Goal: Task Accomplishment & Management: Use online tool/utility

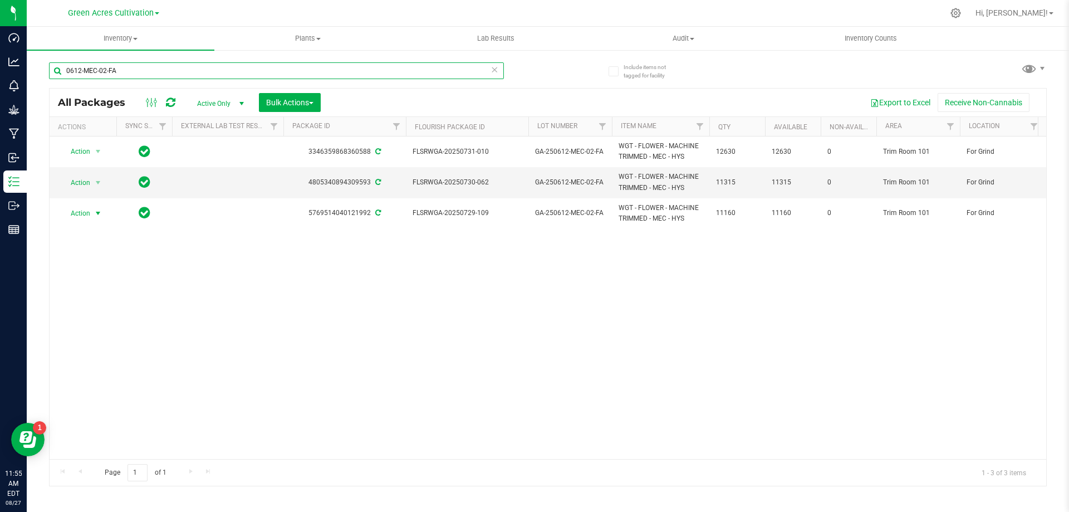
click at [172, 75] on input "0612-MEC-02-FA" at bounding box center [276, 70] width 455 height 17
click at [173, 73] on input "0612-MEC-02-FA" at bounding box center [276, 70] width 455 height 17
paste input "GA-250811-LMZ-29"
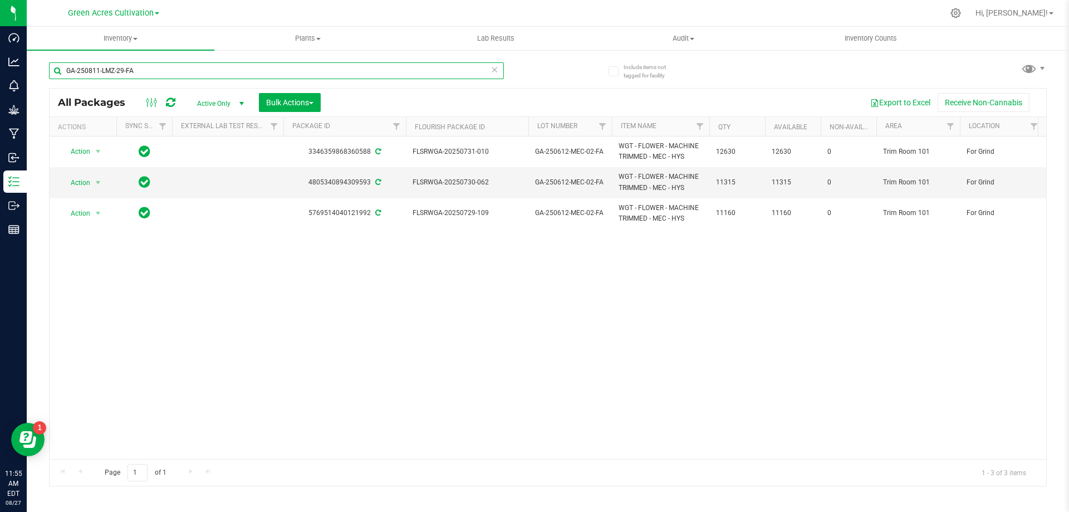
type input "GA-250811-LMZ-29-FA"
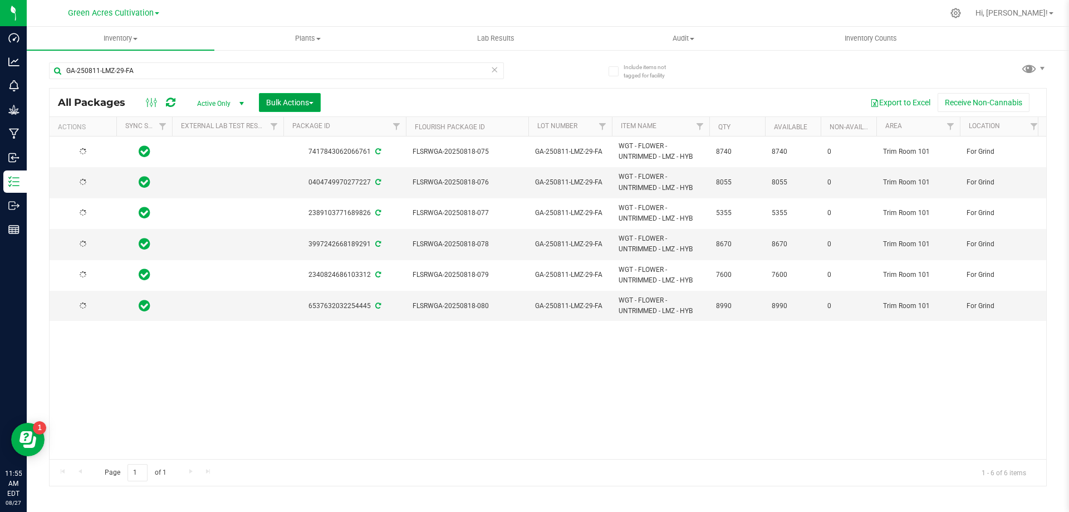
click at [292, 106] on span "Bulk Actions" at bounding box center [289, 102] width 47 height 9
click at [301, 104] on span "Bulk Actions" at bounding box center [289, 102] width 47 height 9
click at [302, 97] on button "Bulk Actions" at bounding box center [290, 102] width 62 height 19
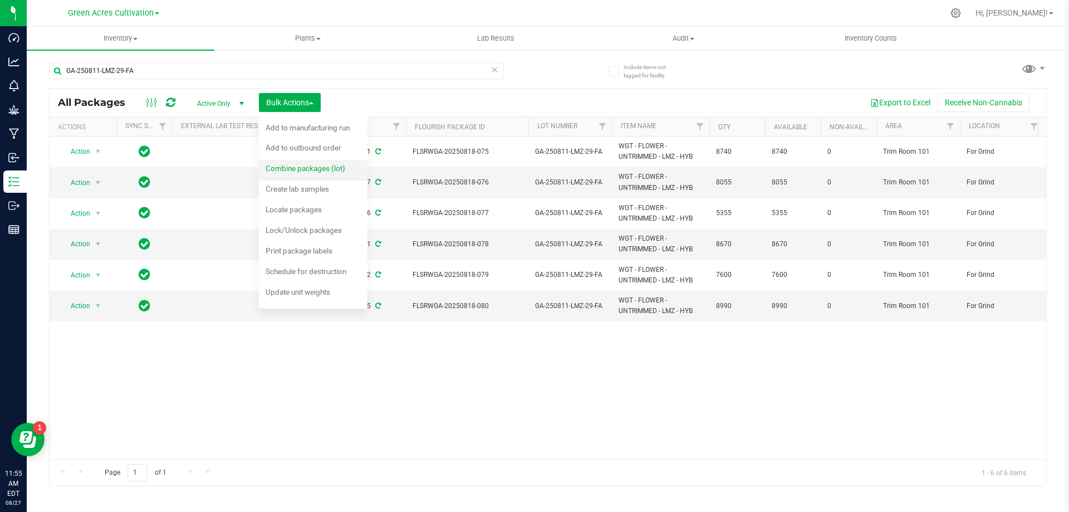
click at [302, 164] on span "Combine packages (lot)" at bounding box center [306, 168] width 80 height 9
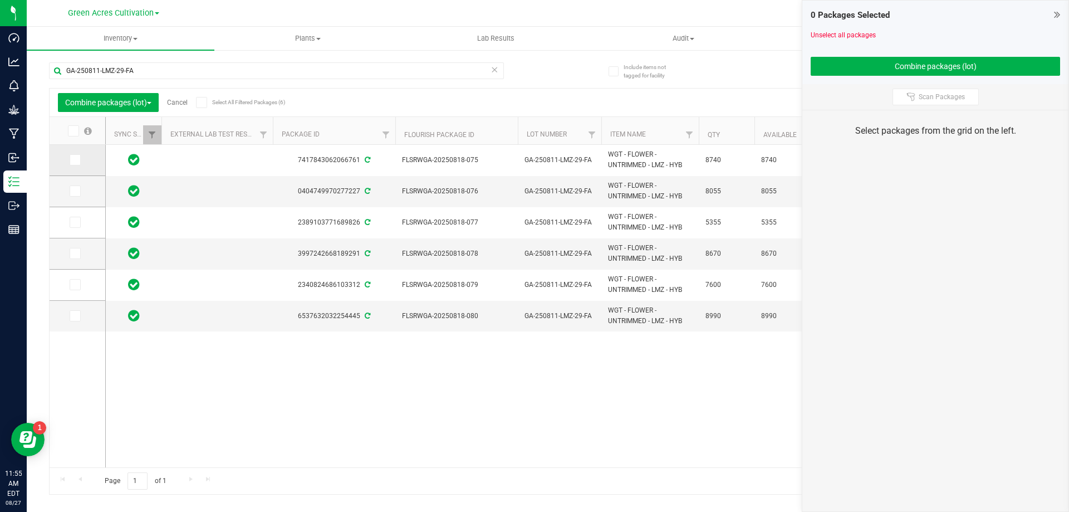
click at [78, 159] on span at bounding box center [75, 159] width 11 height 11
click at [0, 0] on input "checkbox" at bounding box center [0, 0] width 0 height 0
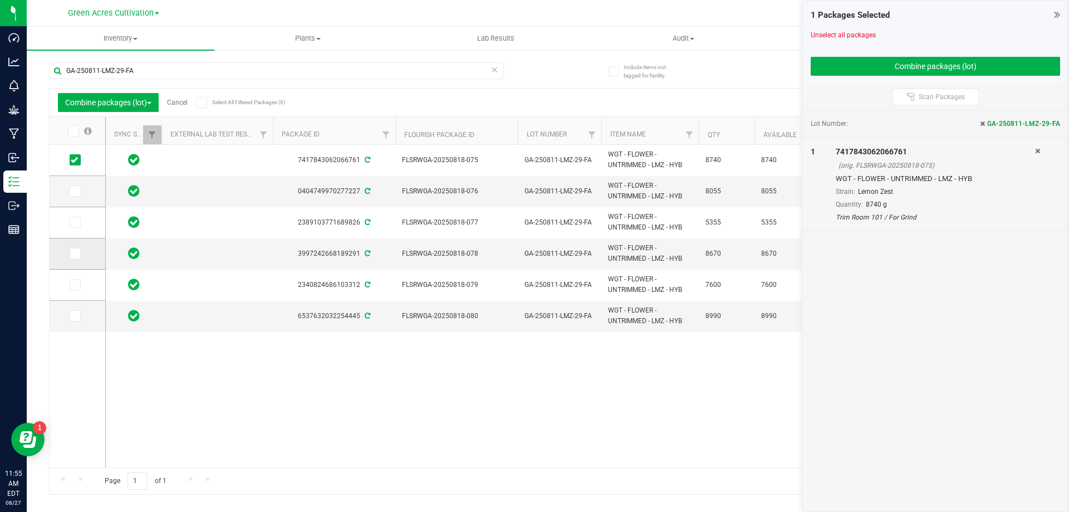
click at [79, 255] on span at bounding box center [75, 253] width 11 height 11
click at [0, 0] on input "checkbox" at bounding box center [0, 0] width 0 height 0
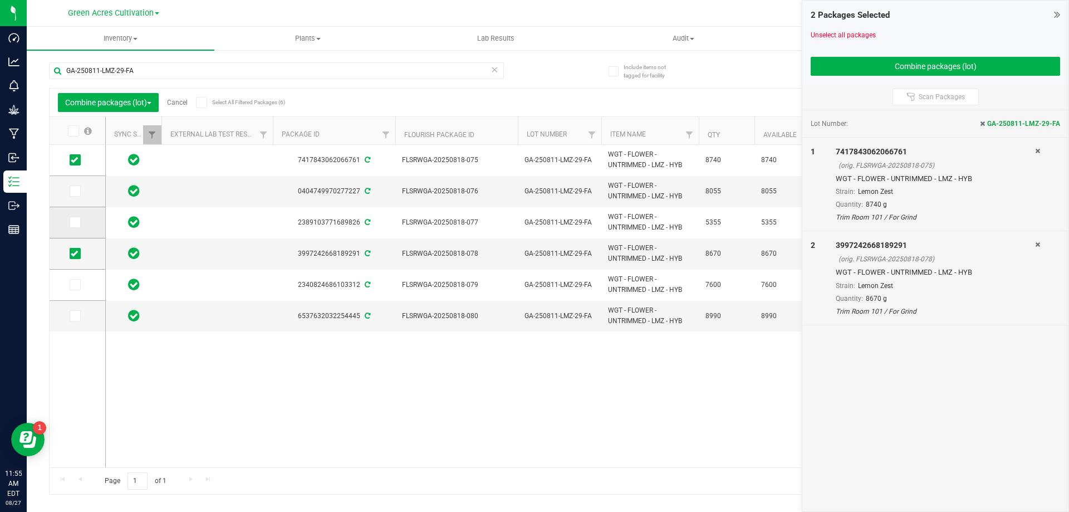
click at [80, 221] on span at bounding box center [75, 222] width 11 height 11
click at [0, 0] on input "checkbox" at bounding box center [0, 0] width 0 height 0
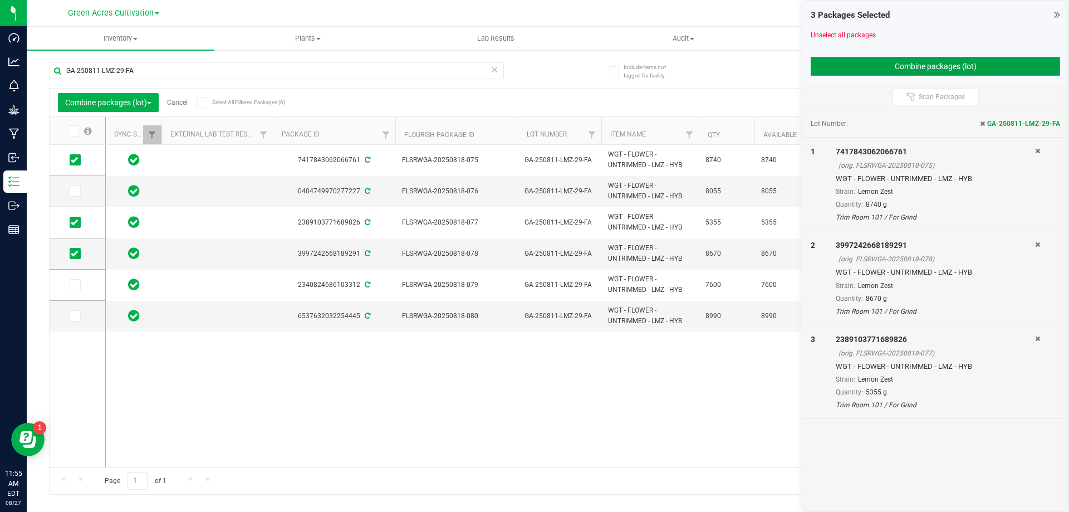
click at [850, 66] on button "Combine packages (lot)" at bounding box center [936, 66] width 250 height 19
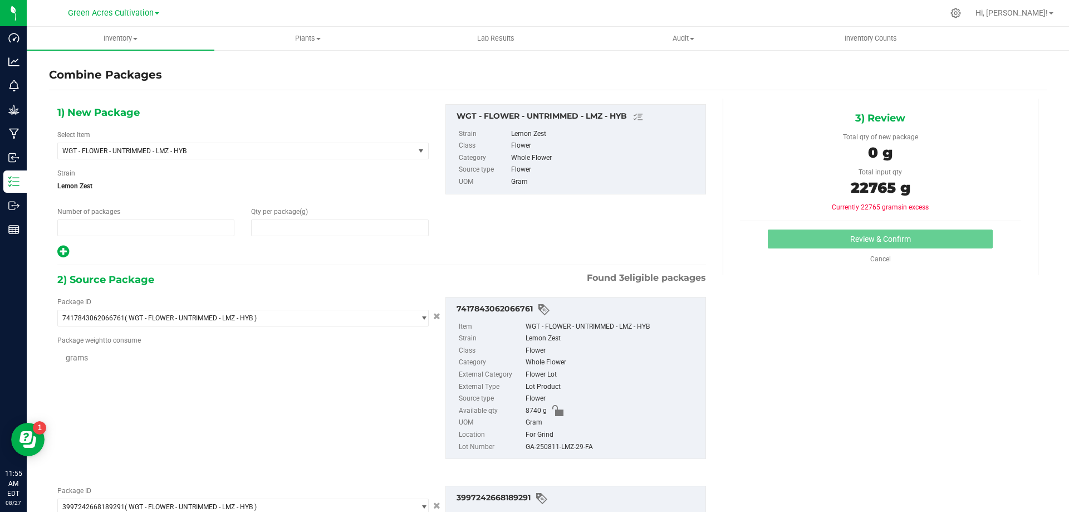
type input "1"
type input "0"
click at [331, 156] on span "WGT - FLOWER - UNTRIMMED - LMZ - HYB" at bounding box center [236, 151] width 356 height 16
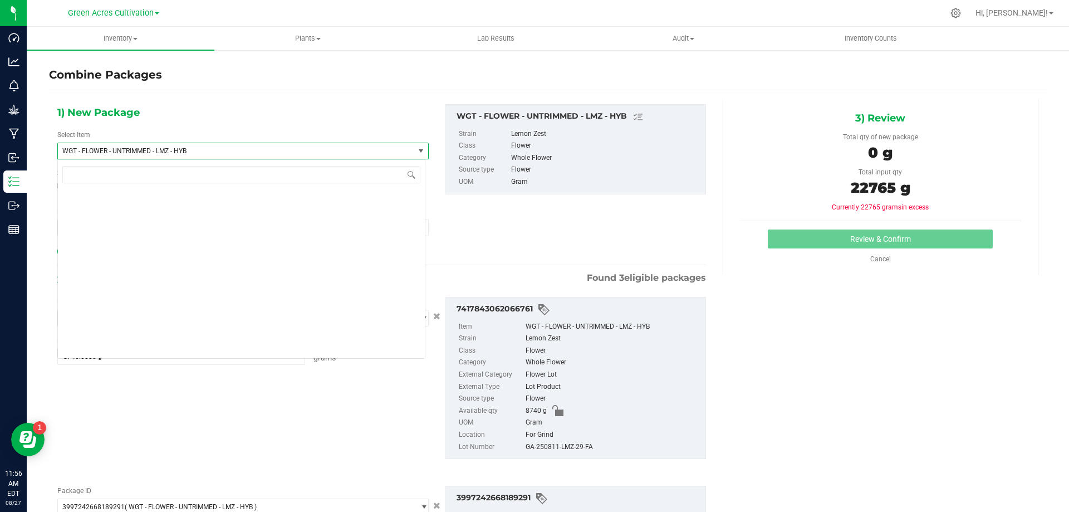
scroll to position [236241, 0]
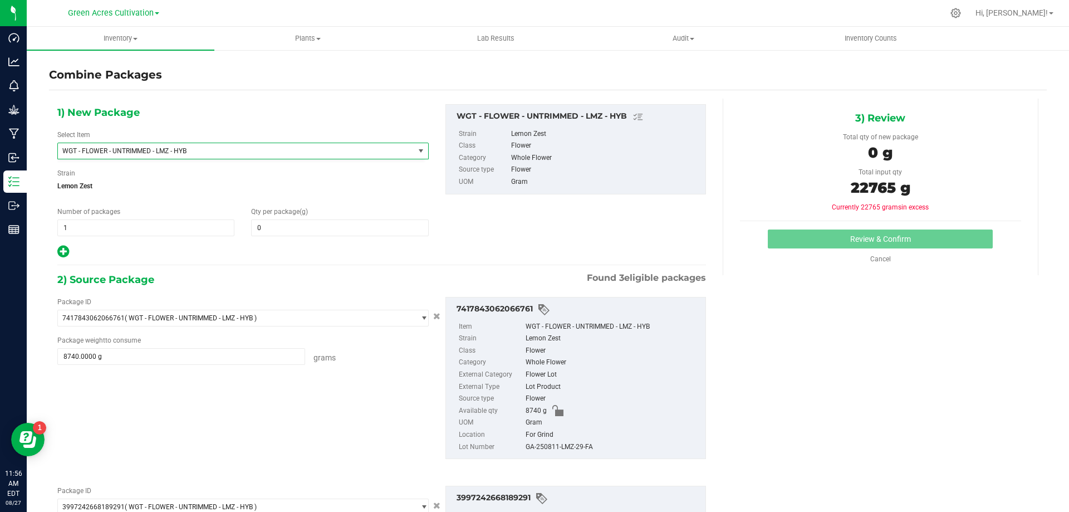
click at [624, 216] on div "1) New Package Select Item WGT - FLOWER - UNTRIMMED - LMZ - HYB WGT - FLOWER - …" at bounding box center [382, 181] width 666 height 155
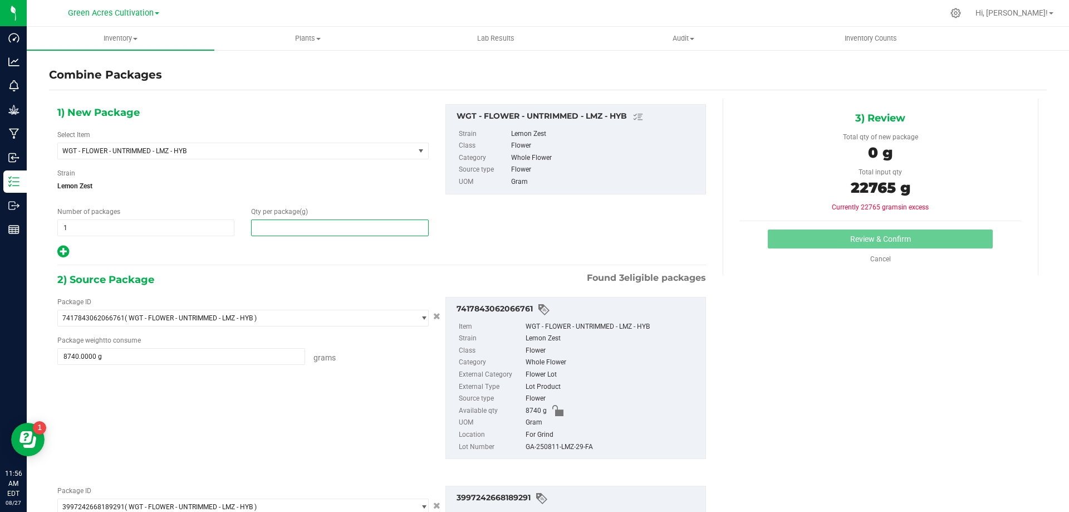
click at [372, 224] on span at bounding box center [339, 227] width 177 height 17
type input "22765"
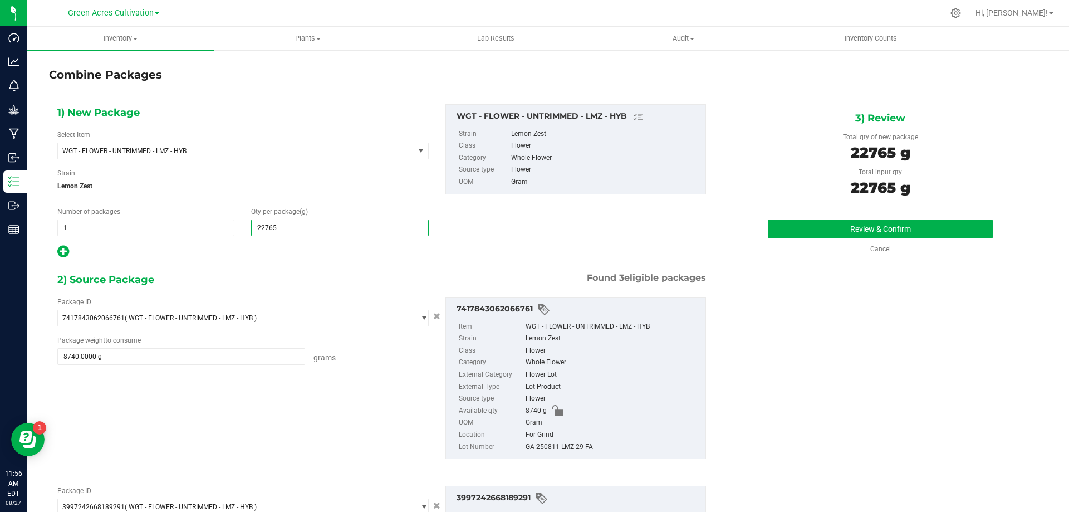
type input "22,765"
click at [578, 430] on div "For Grind" at bounding box center [613, 435] width 174 height 12
click at [584, 447] on div "GA-250811-LMZ-29-FA" at bounding box center [613, 447] width 174 height 12
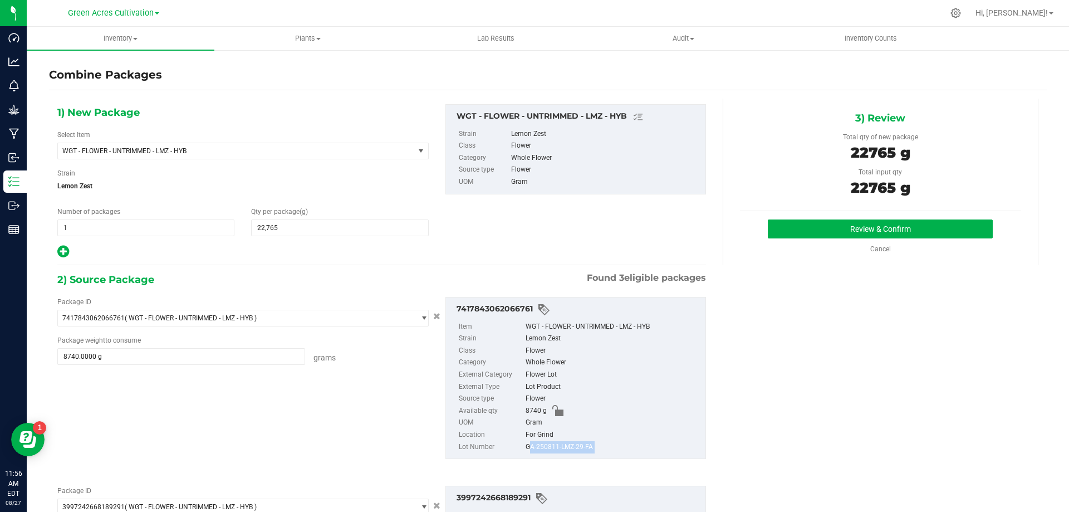
copy div "GA-250811-LMZ-29-FA"
click at [807, 219] on button "Review & Confirm" at bounding box center [880, 228] width 225 height 19
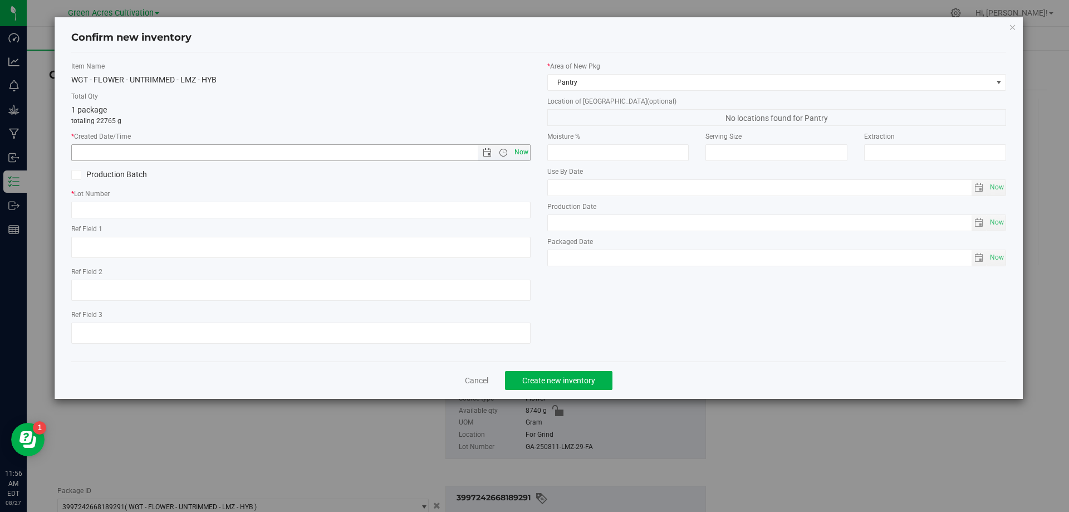
click at [526, 150] on span "Now" at bounding box center [521, 152] width 19 height 16
type input "[DATE] 11:56 AM"
click at [516, 212] on input "text" at bounding box center [301, 210] width 460 height 17
paste input "GA-250811-LMZ-29-FA"
type input "GA-250811-LMZ-29-FA"
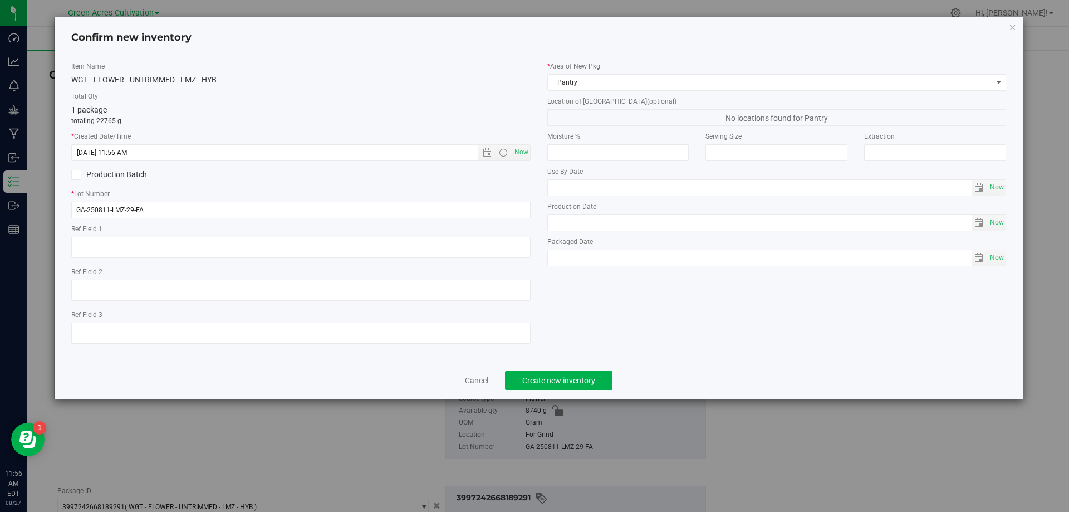
click at [588, 92] on div "* Area of [GEOGRAPHIC_DATA] Pantry Location of [GEOGRAPHIC_DATA] (optional) No …" at bounding box center [777, 166] width 476 height 211
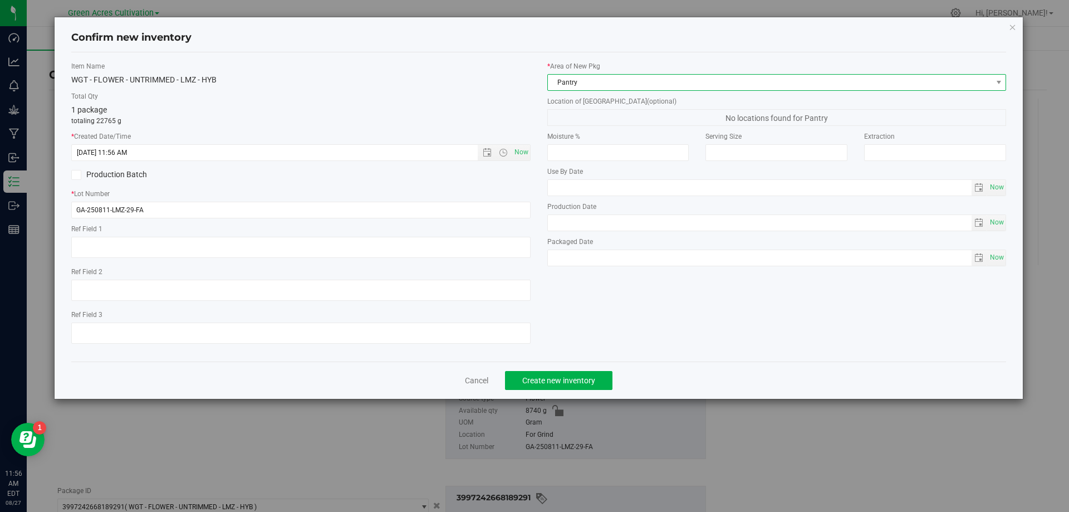
click at [598, 75] on span "Pantry" at bounding box center [770, 83] width 444 height 16
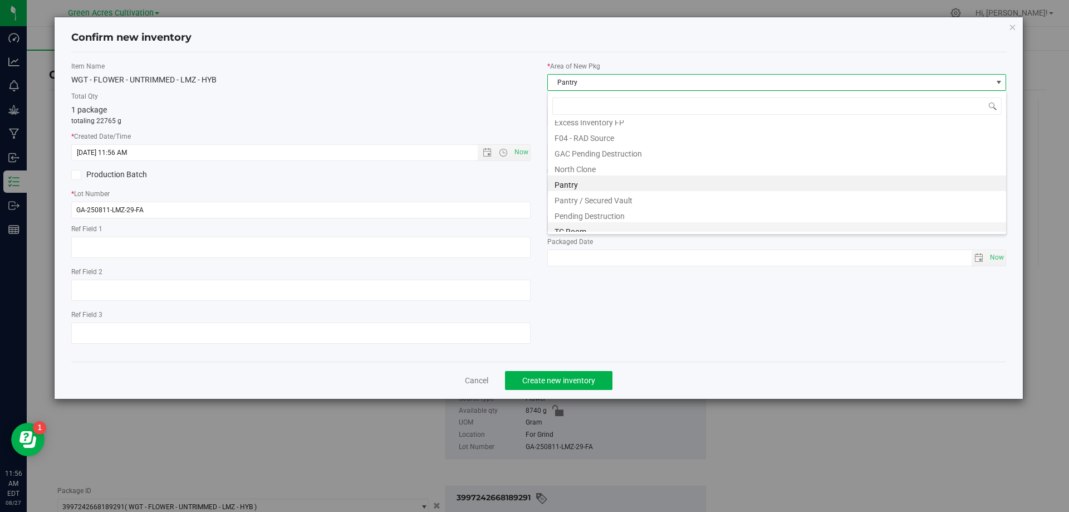
scroll to position [154, 0]
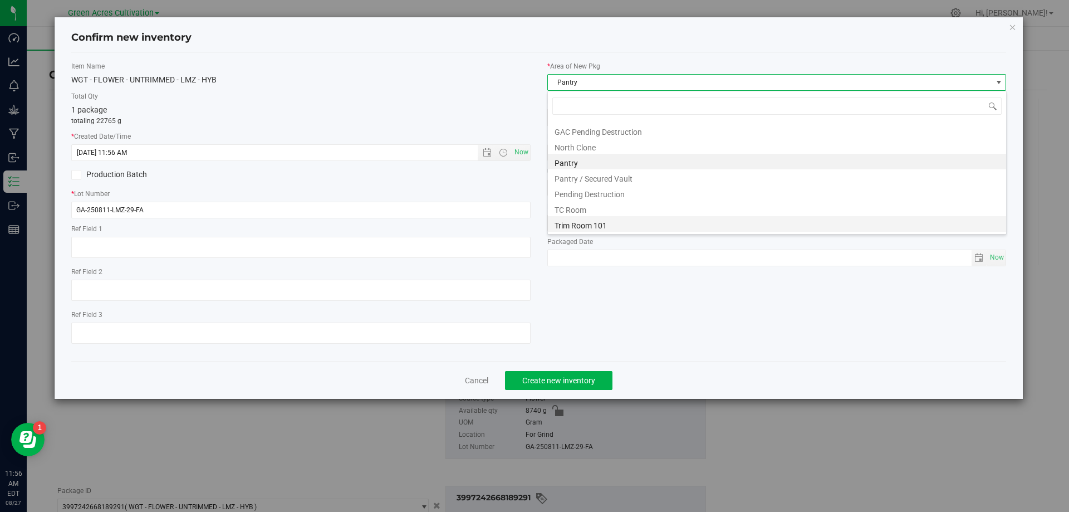
click at [602, 223] on li "Trim Room 101" at bounding box center [777, 224] width 458 height 16
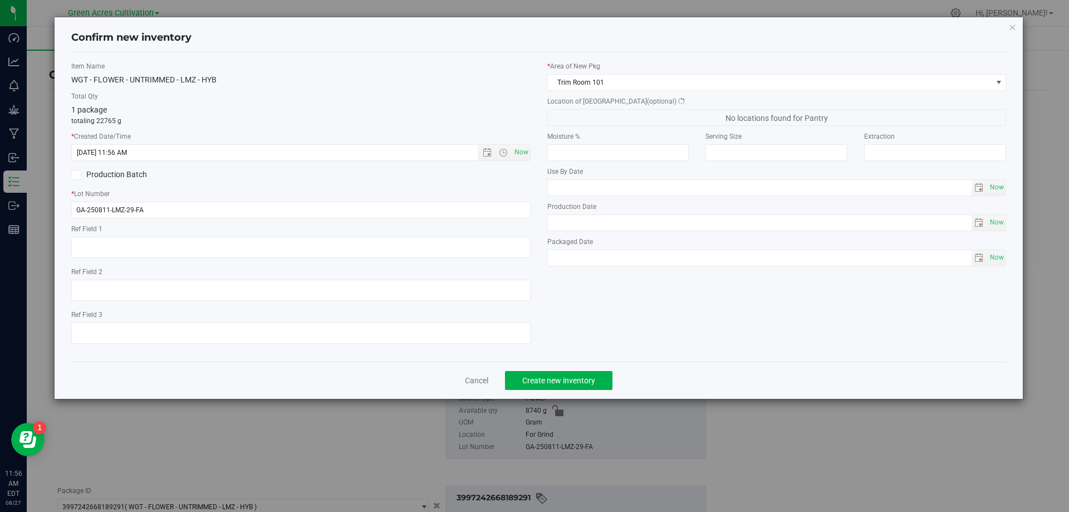
click at [618, 115] on span "No locations found for Pantry" at bounding box center [778, 117] width 460 height 17
click at [618, 115] on span "Concentrate" at bounding box center [770, 118] width 444 height 16
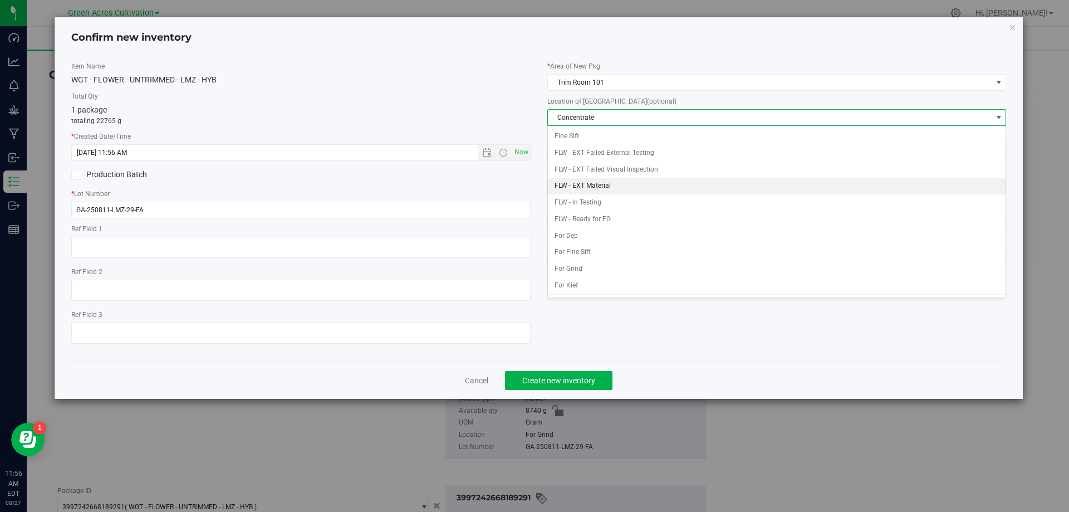
scroll to position [114, 0]
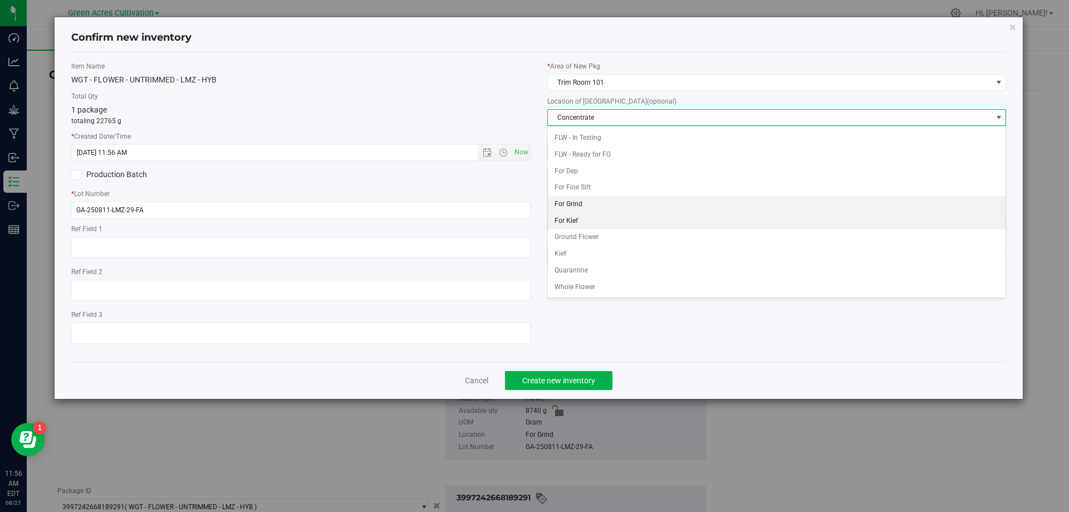
click at [596, 207] on li "For Grind" at bounding box center [777, 204] width 458 height 17
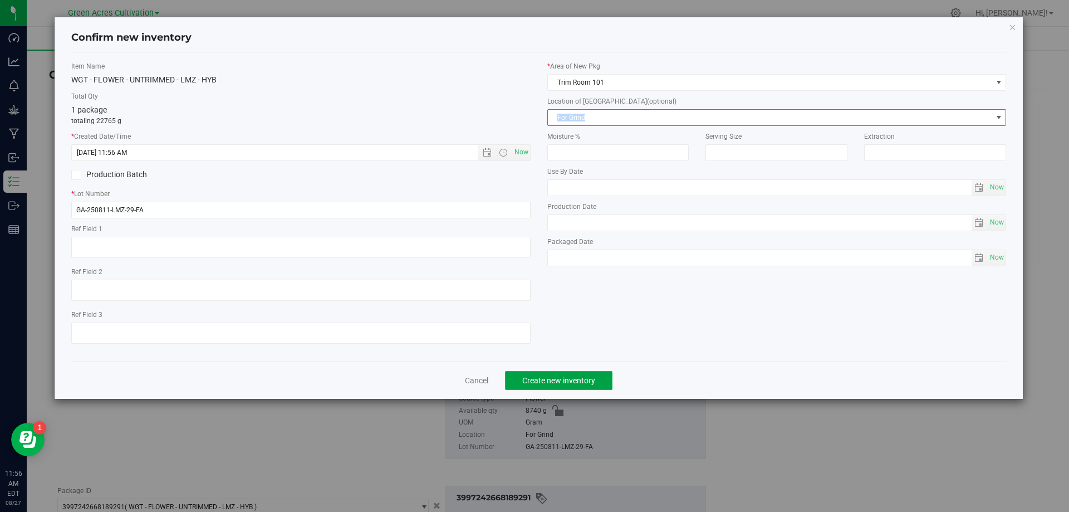
click at [598, 385] on button "Create new inventory" at bounding box center [558, 380] width 107 height 19
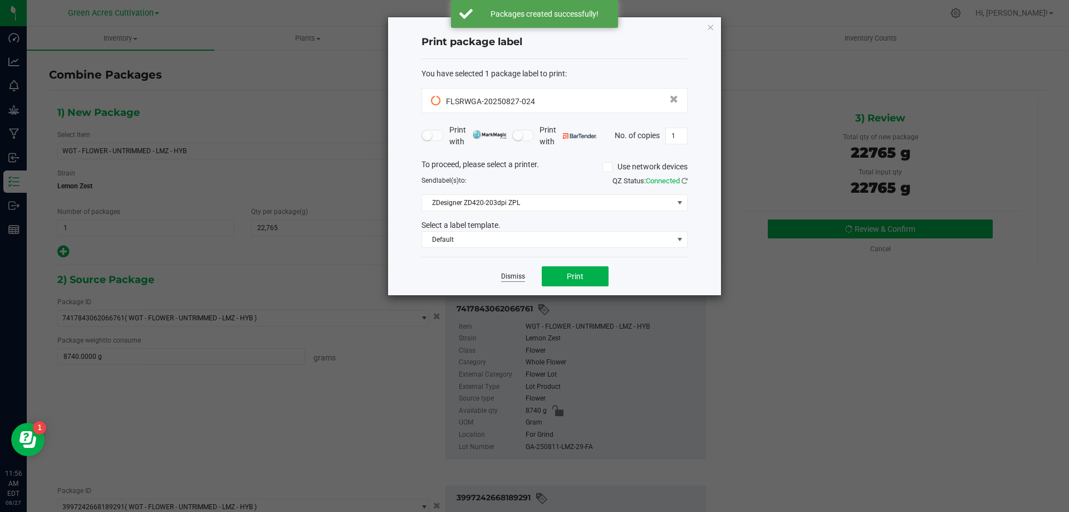
click at [513, 276] on link "Dismiss" at bounding box center [513, 276] width 24 height 9
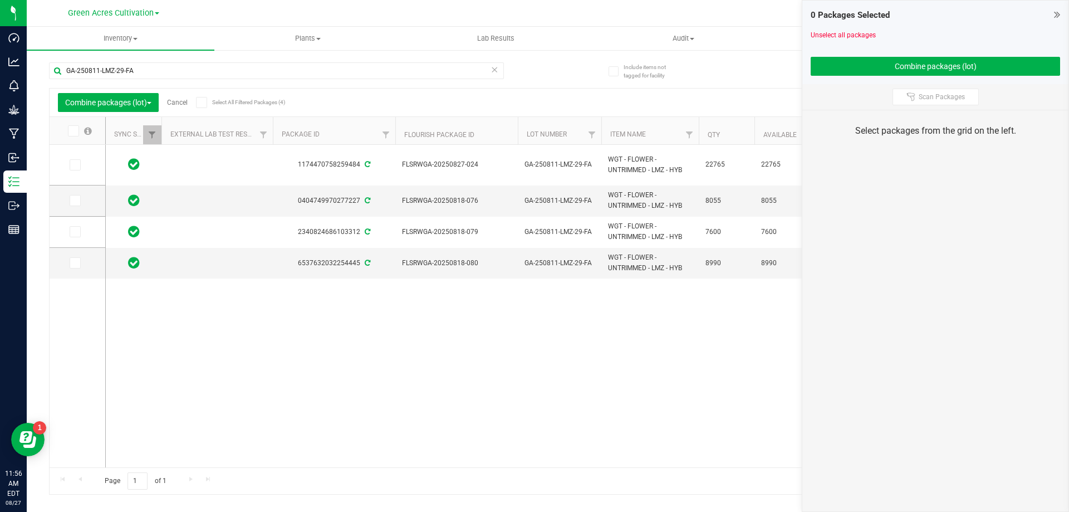
click at [168, 106] on span "Cancel" at bounding box center [173, 103] width 29 height 8
click at [173, 104] on link "Cancel" at bounding box center [177, 103] width 21 height 8
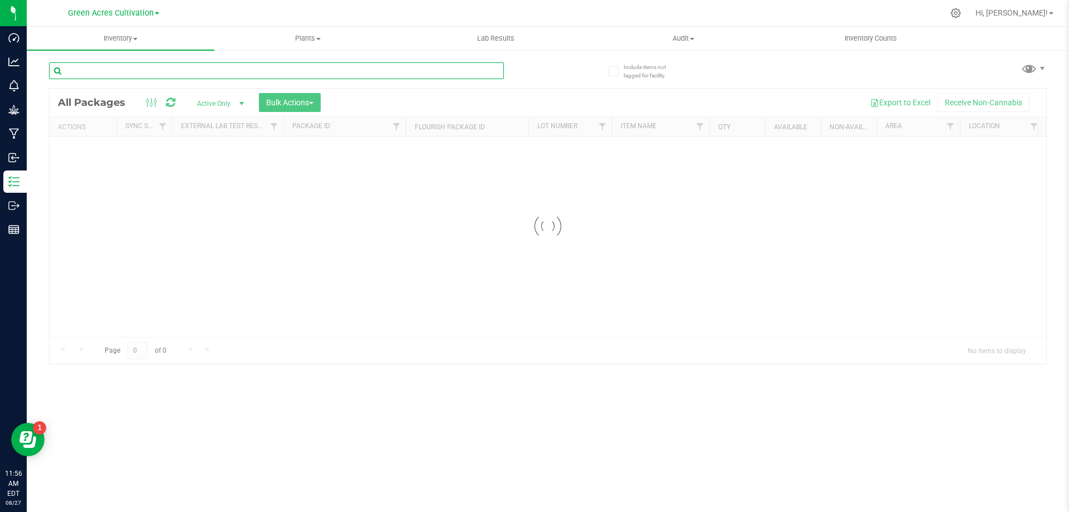
click at [252, 75] on input "text" at bounding box center [276, 70] width 455 height 17
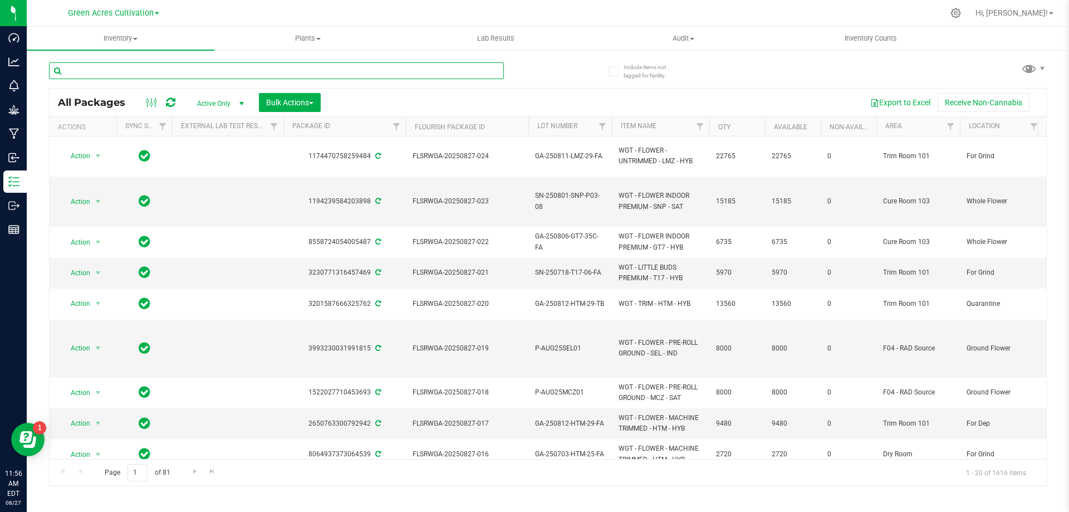
paste input "FLSRWGA-20250827-024"
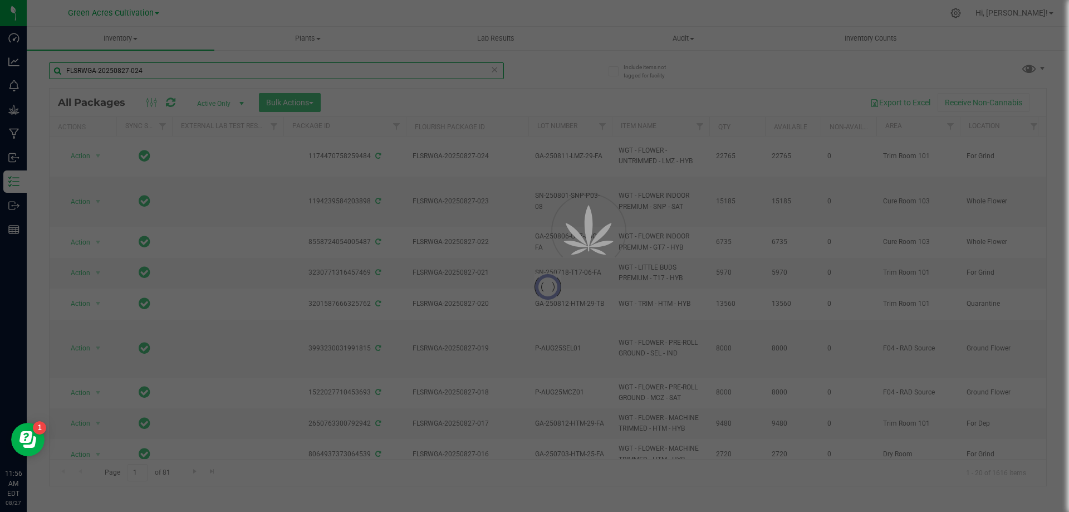
type input "FLSRWGA-20250827-024"
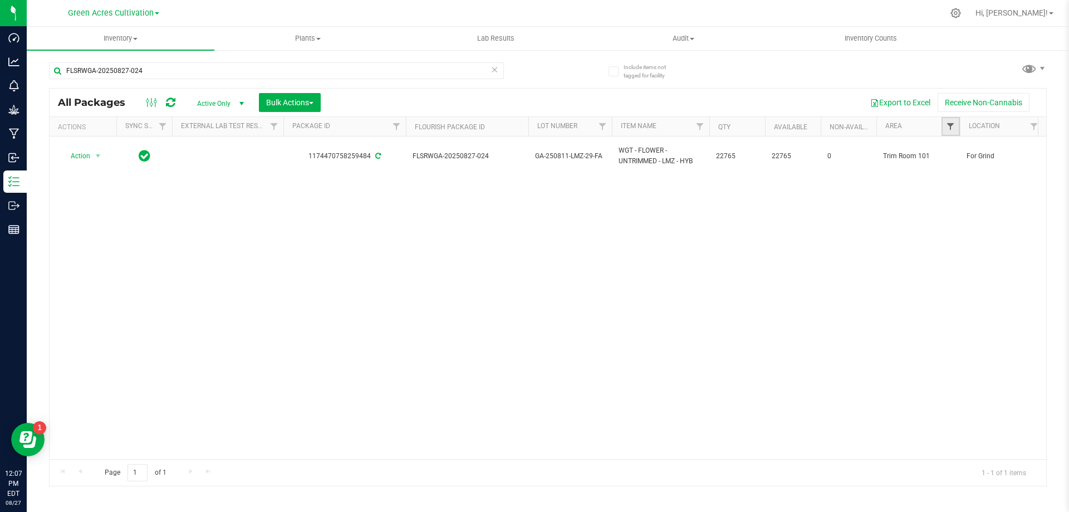
click at [949, 128] on span "Filter" at bounding box center [950, 126] width 9 height 9
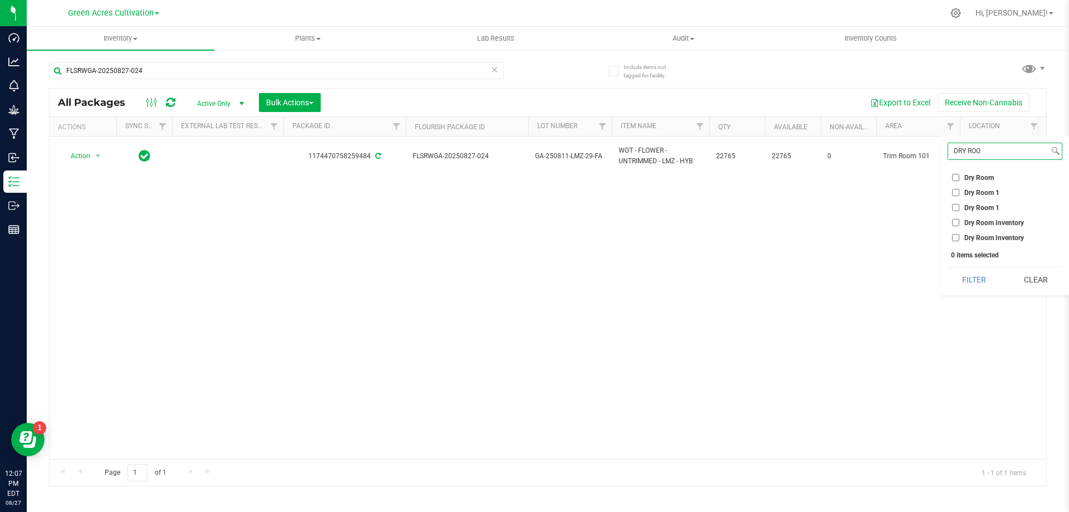
type input "DRY ROO"
click at [966, 175] on span "Dry Room" at bounding box center [980, 177] width 30 height 7
click at [960, 175] on input "Dry Room" at bounding box center [955, 177] width 7 height 7
checkbox input "true"
click at [982, 273] on button "Filter" at bounding box center [974, 279] width 53 height 25
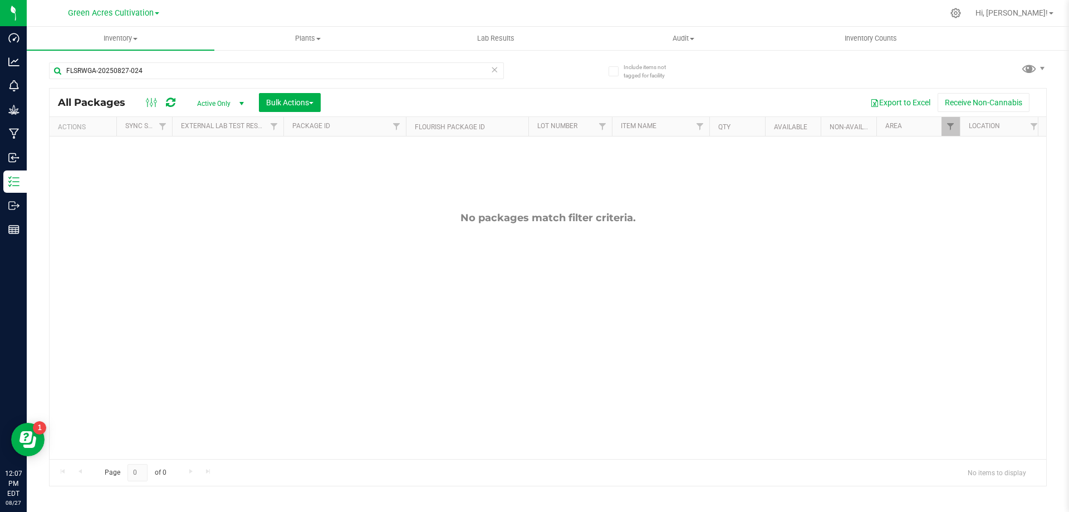
click at [495, 75] on icon at bounding box center [495, 68] width 8 height 13
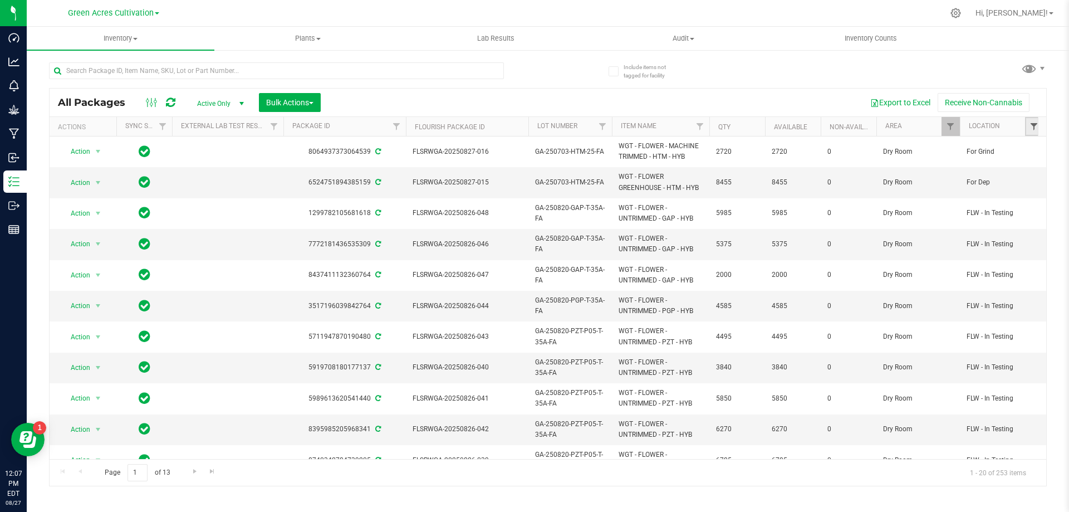
click at [1038, 124] on span "Filter" at bounding box center [1034, 126] width 9 height 9
type input "FOR"
click at [961, 194] on label "For Dep" at bounding box center [970, 192] width 36 height 7
click at [960, 194] on input "For Dep" at bounding box center [955, 192] width 7 height 7
checkbox input "true"
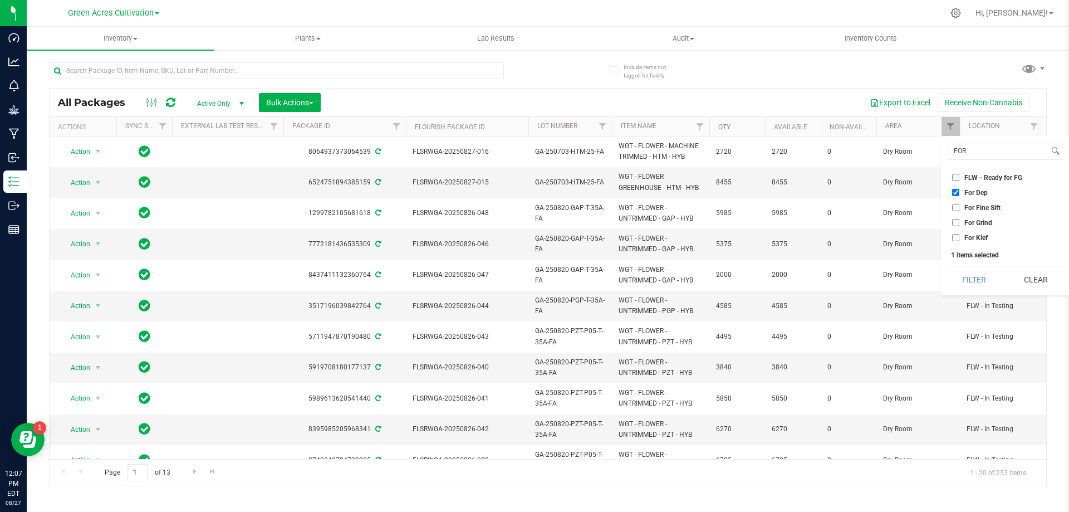
click at [966, 221] on span "For Grind" at bounding box center [979, 222] width 28 height 7
click at [960, 221] on input "For Grind" at bounding box center [955, 222] width 7 height 7
checkbox input "true"
click at [970, 285] on button "Filter" at bounding box center [974, 279] width 53 height 25
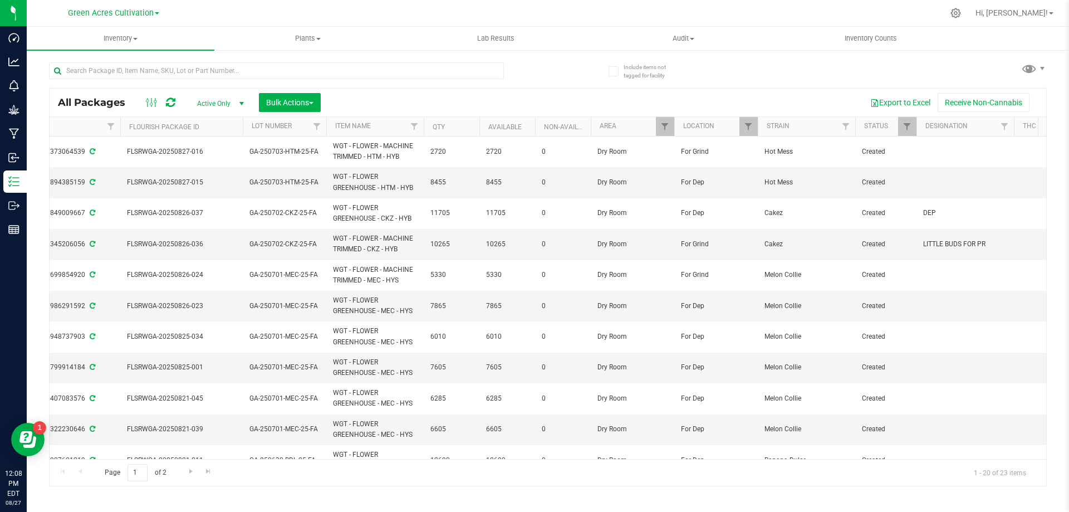
scroll to position [0, 289]
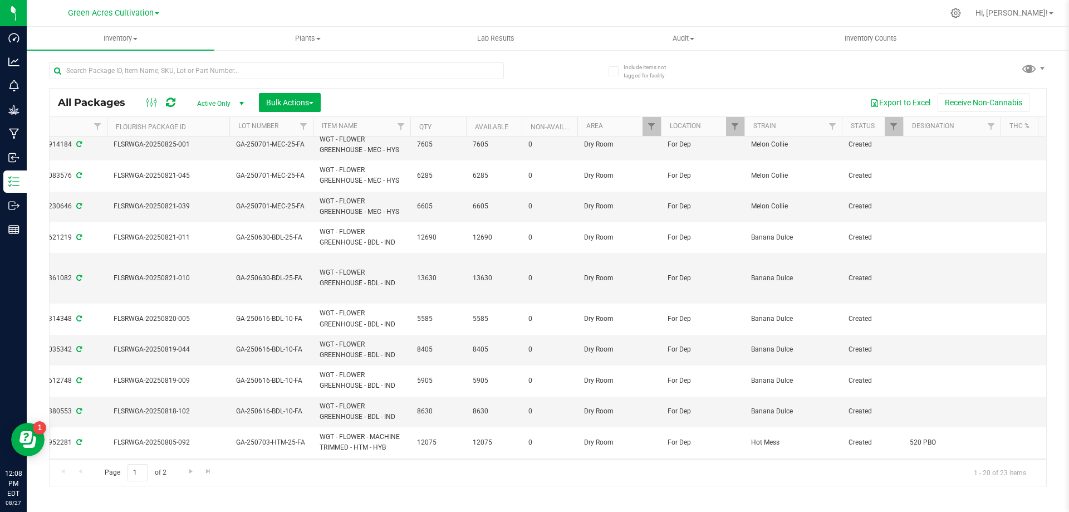
click at [382, 122] on th "Item Name" at bounding box center [361, 126] width 97 height 19
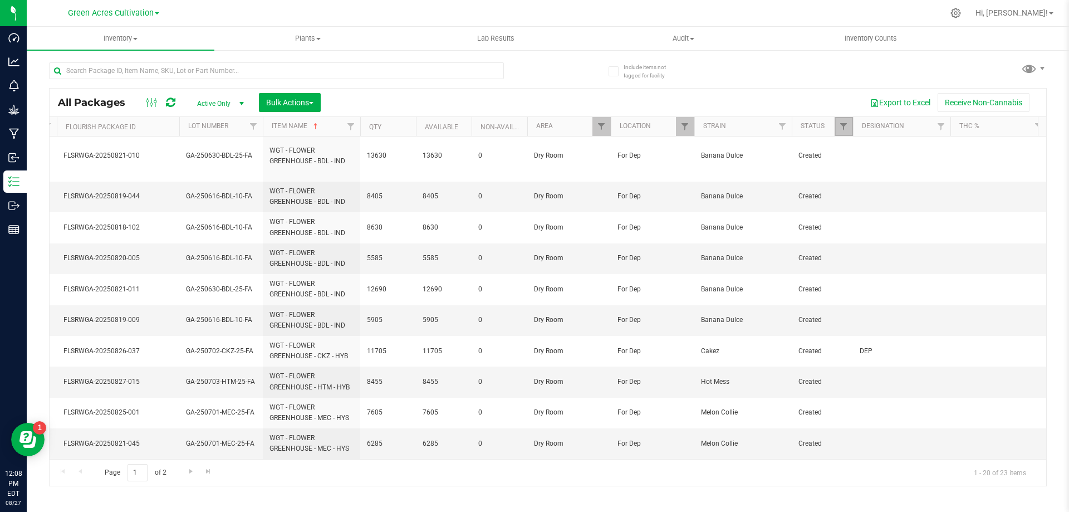
click at [851, 129] on link "Filter" at bounding box center [844, 126] width 18 height 19
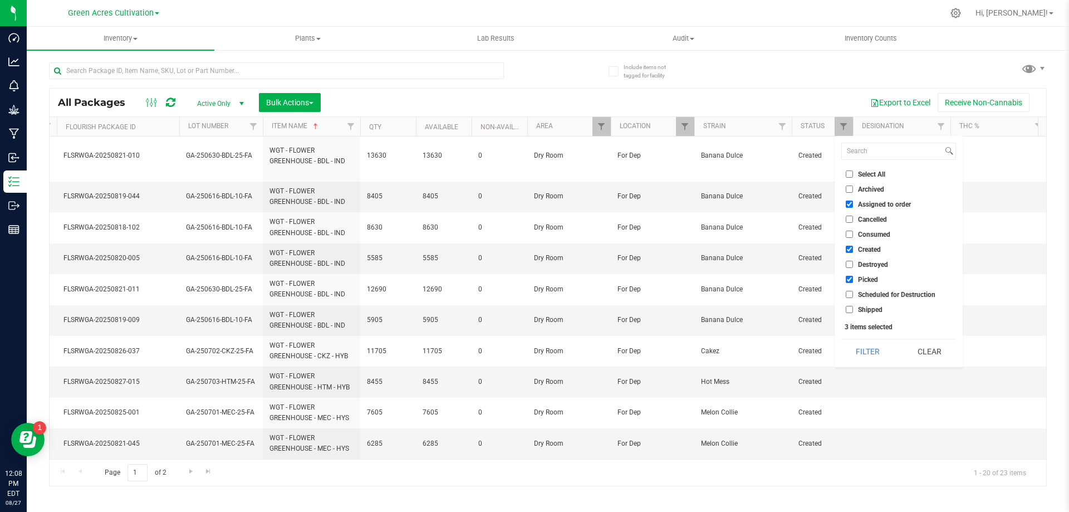
click at [857, 202] on label "Assigned to order" at bounding box center [878, 204] width 65 height 7
click at [853, 202] on input "Assigned to order" at bounding box center [849, 204] width 7 height 7
checkbox input "false"
click at [855, 277] on label "Picked" at bounding box center [862, 279] width 32 height 7
click at [853, 277] on input "Picked" at bounding box center [849, 279] width 7 height 7
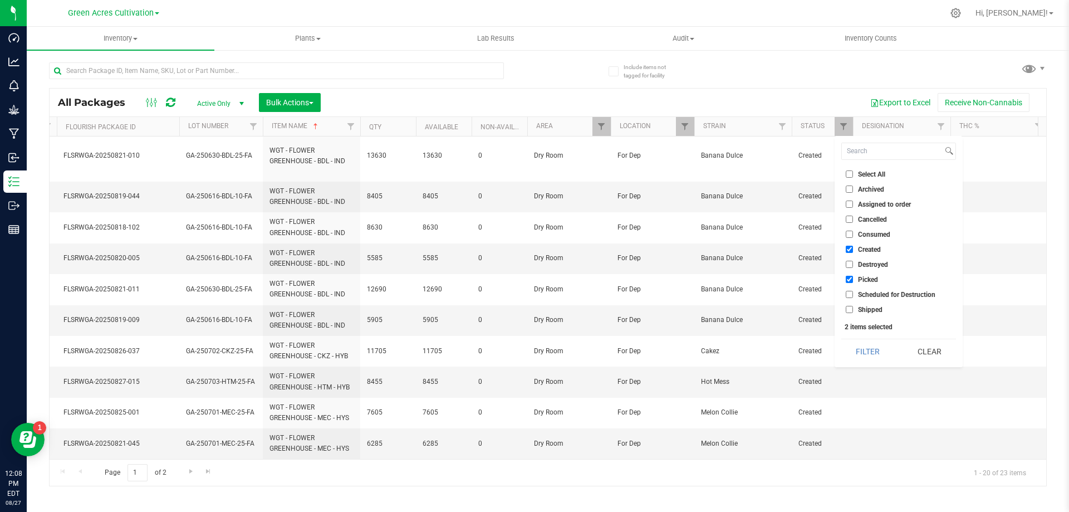
checkbox input "false"
click at [867, 354] on button "Filter" at bounding box center [868, 351] width 53 height 25
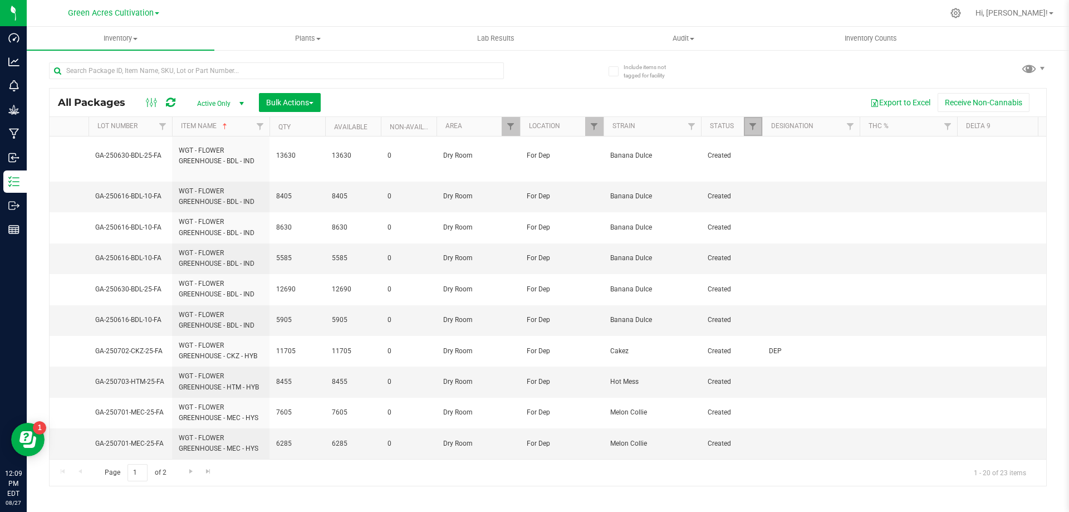
click at [758, 131] on link "Filter" at bounding box center [753, 126] width 18 height 19
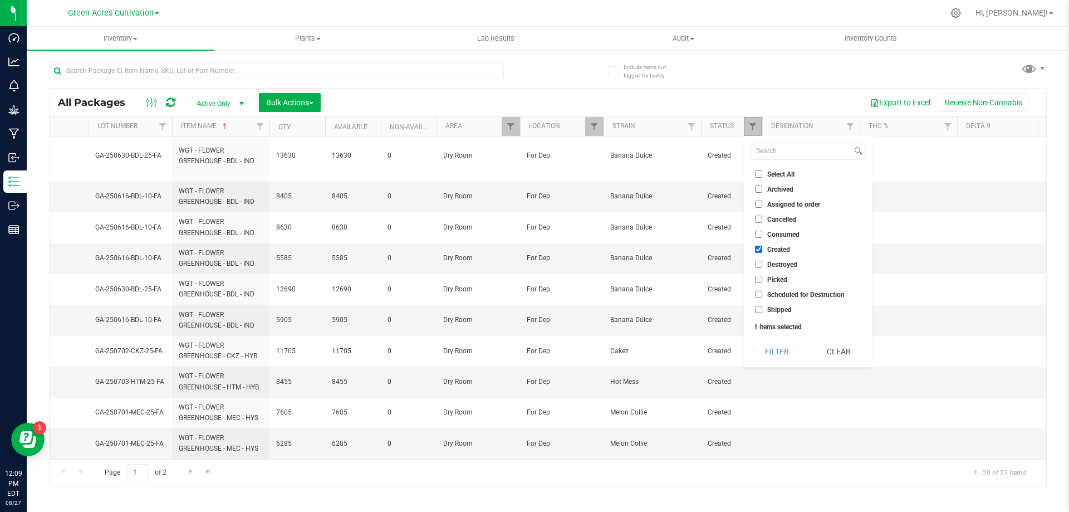
click at [758, 131] on link "Filter" at bounding box center [753, 126] width 18 height 19
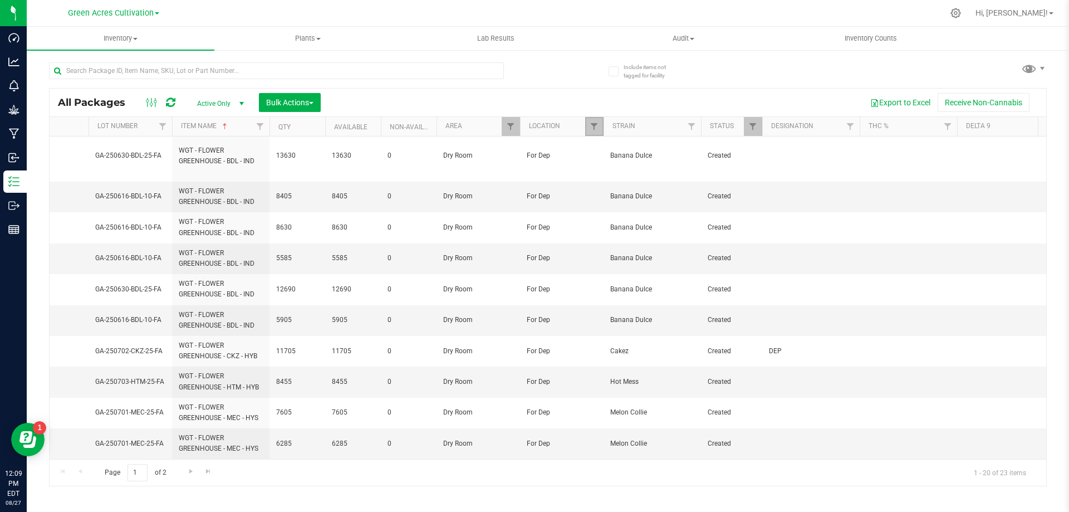
click at [599, 128] on link "Filter" at bounding box center [594, 126] width 18 height 19
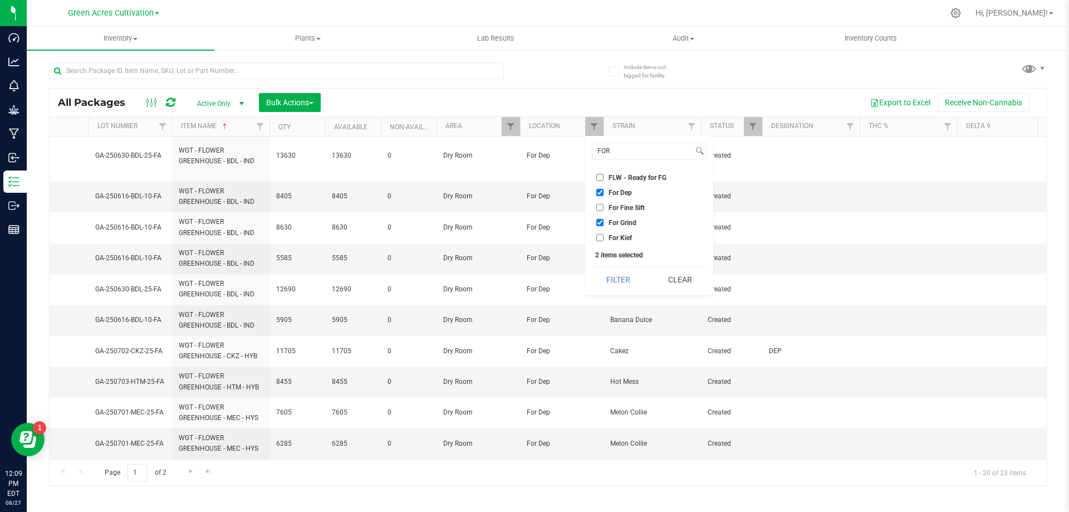
click at [614, 223] on span "For Grind" at bounding box center [623, 222] width 28 height 7
click at [604, 223] on input "For Grind" at bounding box center [600, 222] width 7 height 7
checkbox input "false"
click at [603, 194] on input "For Dep" at bounding box center [600, 192] width 7 height 7
checkbox input "false"
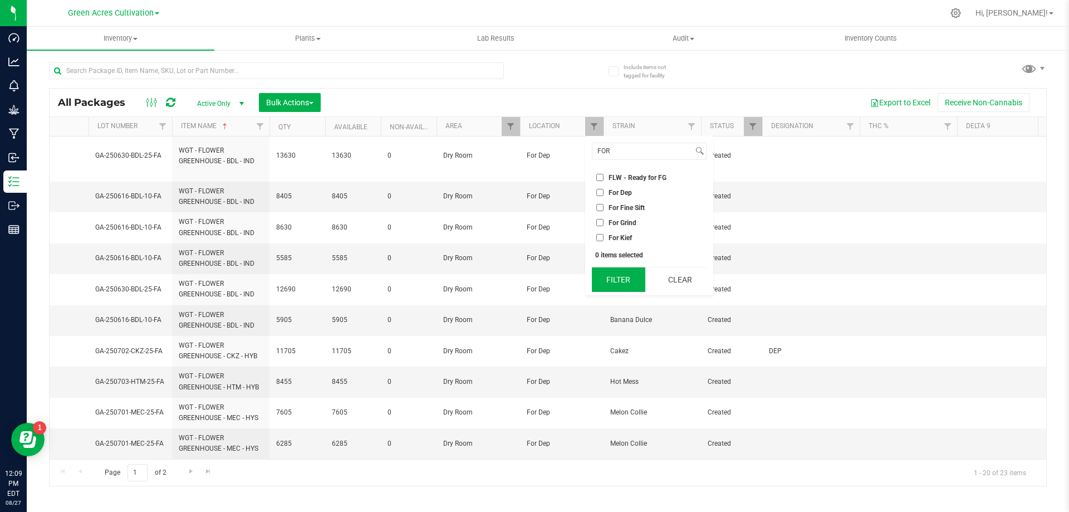
click at [625, 284] on button "Filter" at bounding box center [618, 279] width 53 height 25
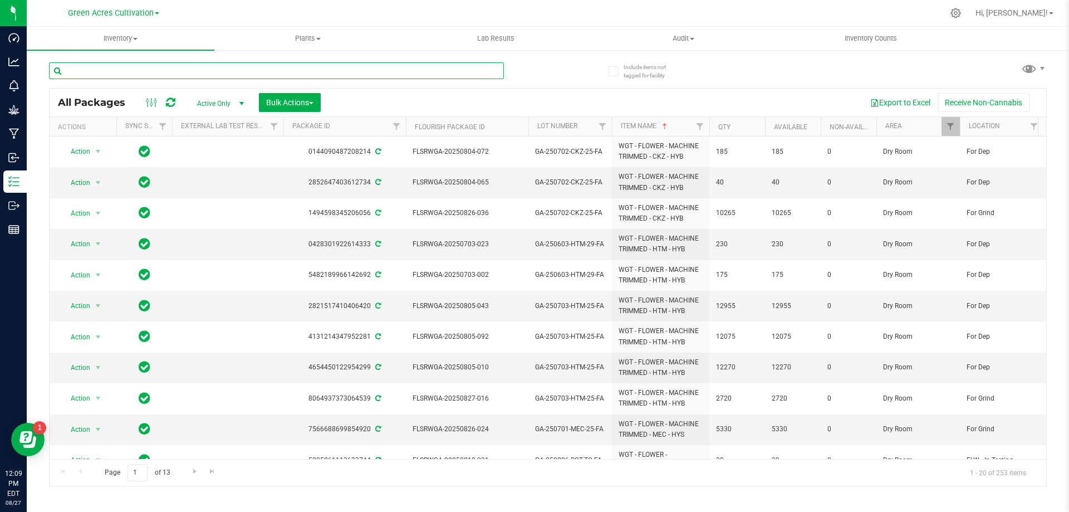
drag, startPoint x: 189, startPoint y: 71, endPoint x: 189, endPoint y: 77, distance: 5.6
click at [189, 77] on input "text" at bounding box center [276, 70] width 455 height 17
paste input "GA-250818-HTM-10"
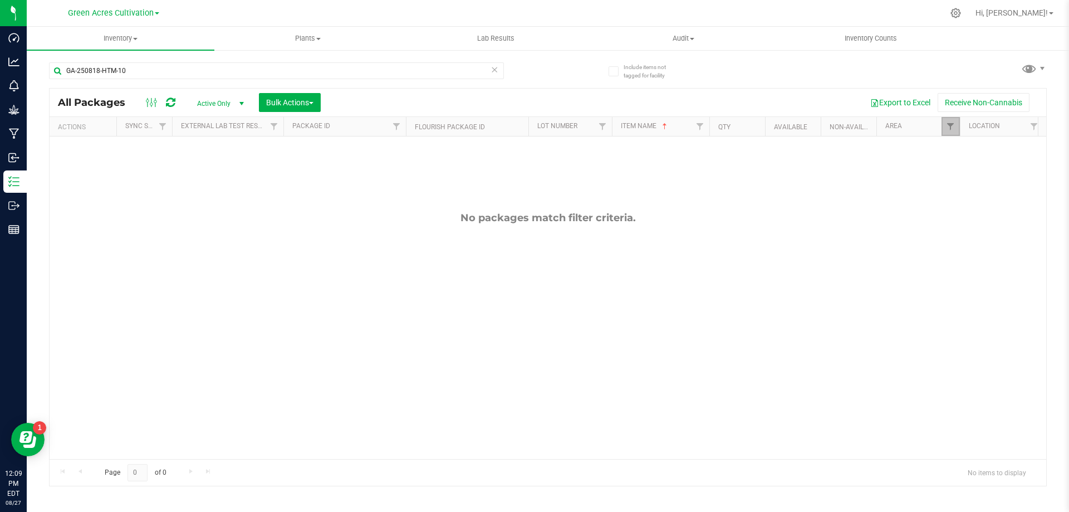
click at [955, 134] on link "Filter" at bounding box center [951, 126] width 18 height 19
click at [1041, 286] on button "Clear" at bounding box center [1035, 279] width 53 height 25
click at [299, 70] on input "GA-250818-HTM-10" at bounding box center [276, 70] width 455 height 17
click at [300, 70] on input "GA-250818-HTM-10" at bounding box center [276, 70] width 455 height 17
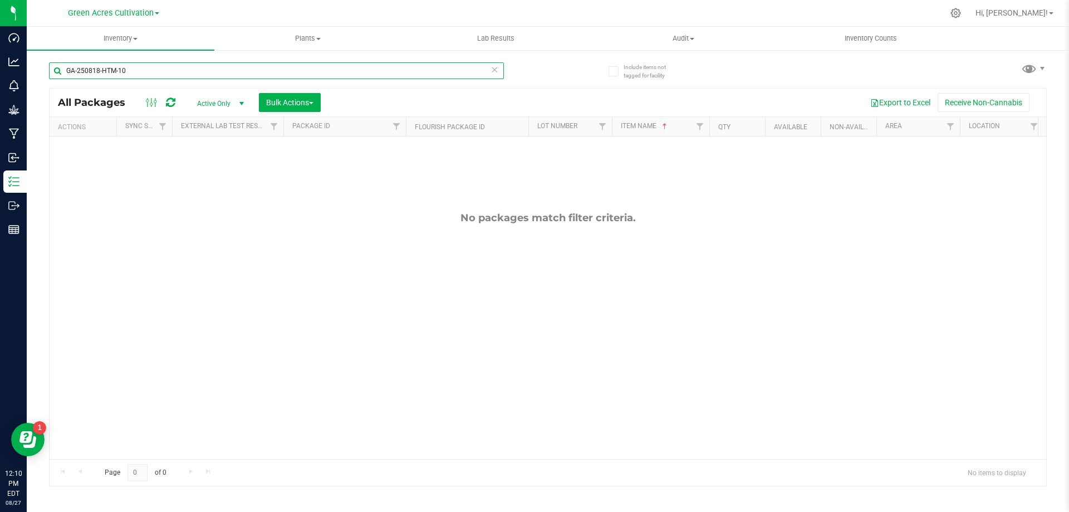
paste input "DDA"
type input "GA-250818-DDA-10"
click at [488, 75] on input "GA-250818-DDA-10" at bounding box center [276, 70] width 455 height 17
click at [492, 72] on icon at bounding box center [495, 68] width 8 height 13
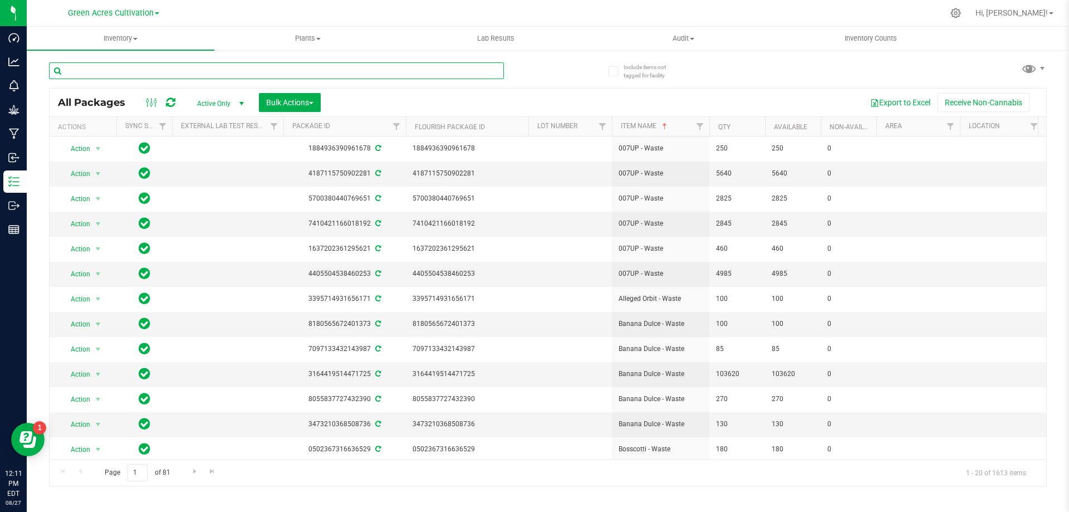
click at [323, 66] on input "text" at bounding box center [276, 70] width 455 height 17
paste input "FLSRWGA-20250827-024"
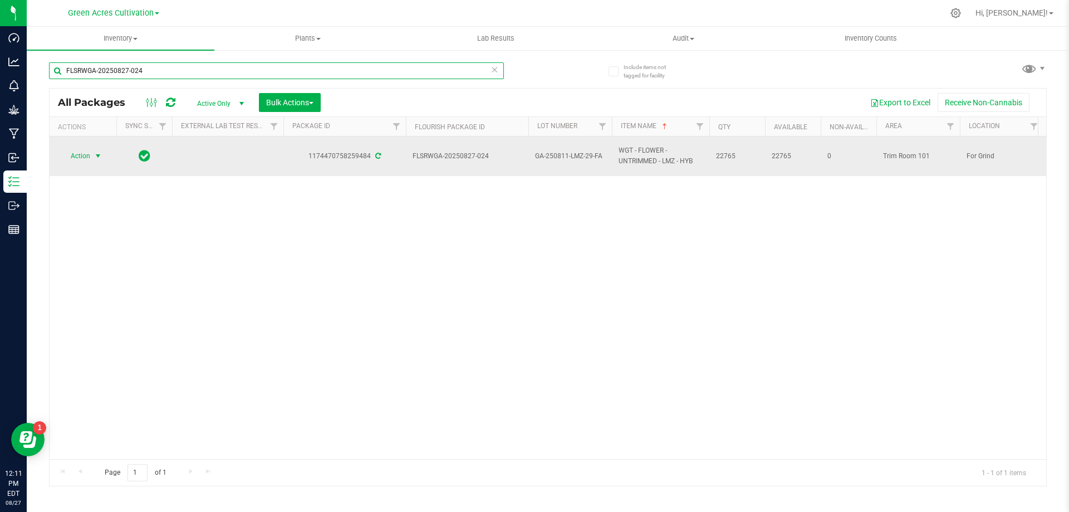
type input "FLSRWGA-20250827-024"
click at [76, 162] on span "Action" at bounding box center [76, 156] width 30 height 16
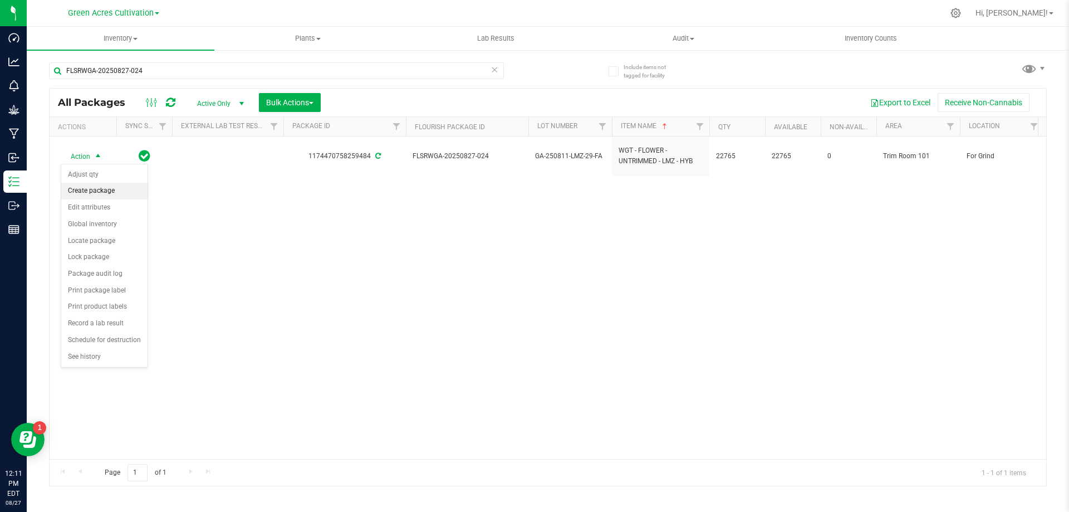
click at [95, 190] on li "Create package" at bounding box center [104, 191] width 86 height 17
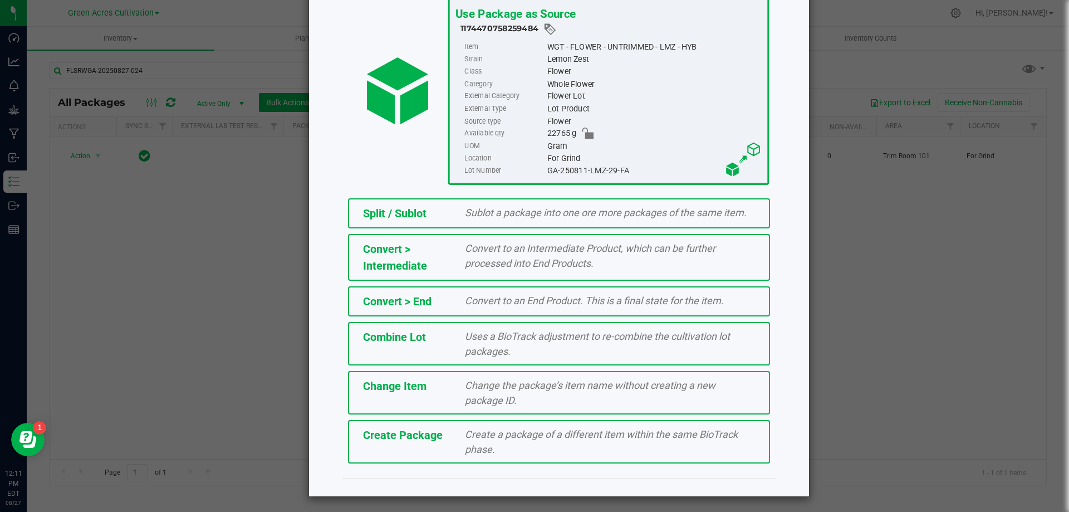
scroll to position [80, 0]
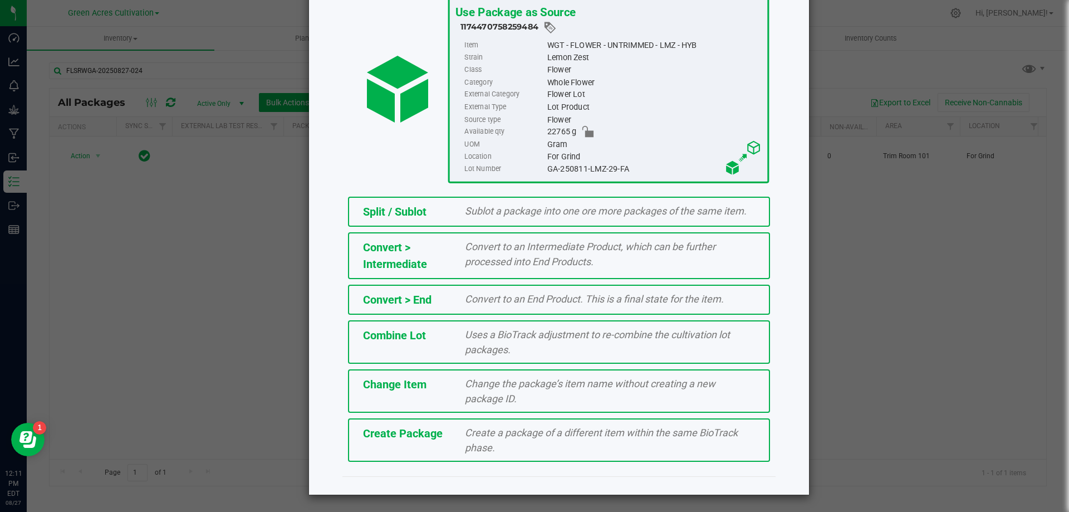
click at [457, 447] on div "Create a package of a different item within the same BioTrack phase." at bounding box center [610, 440] width 307 height 30
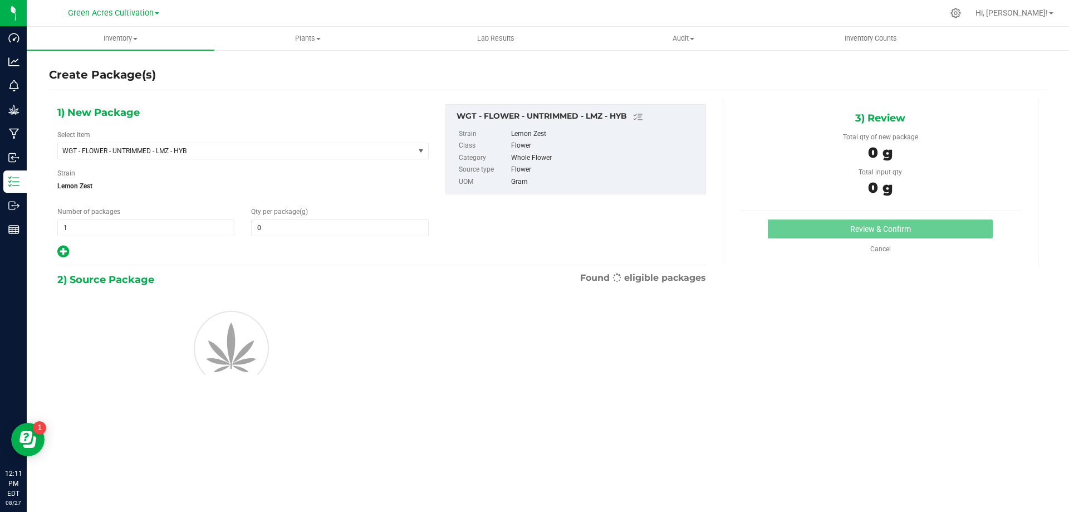
type input "0.0000"
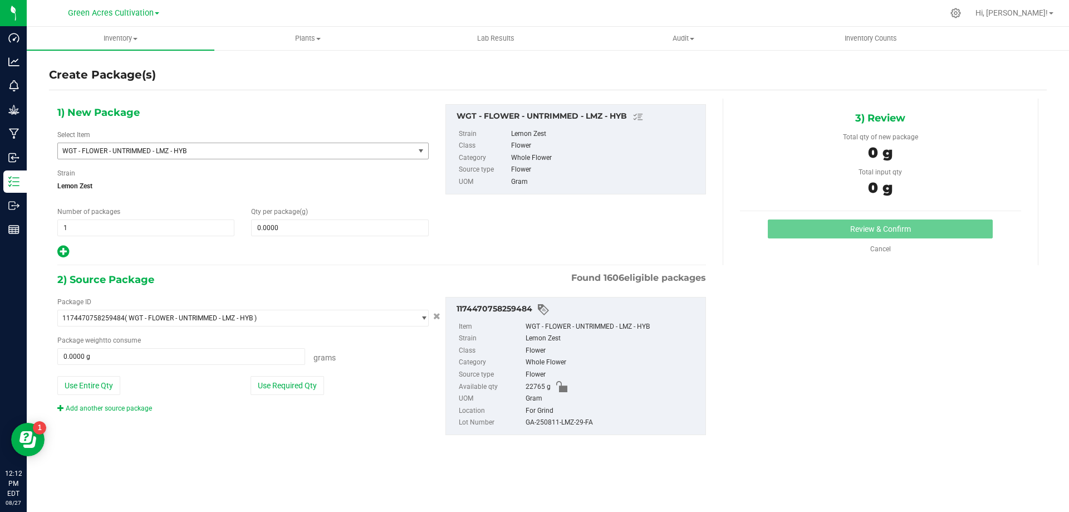
click at [386, 159] on span "WGT - FLOWER - UNTRIMMED - LMZ - HYB" at bounding box center [243, 151] width 372 height 17
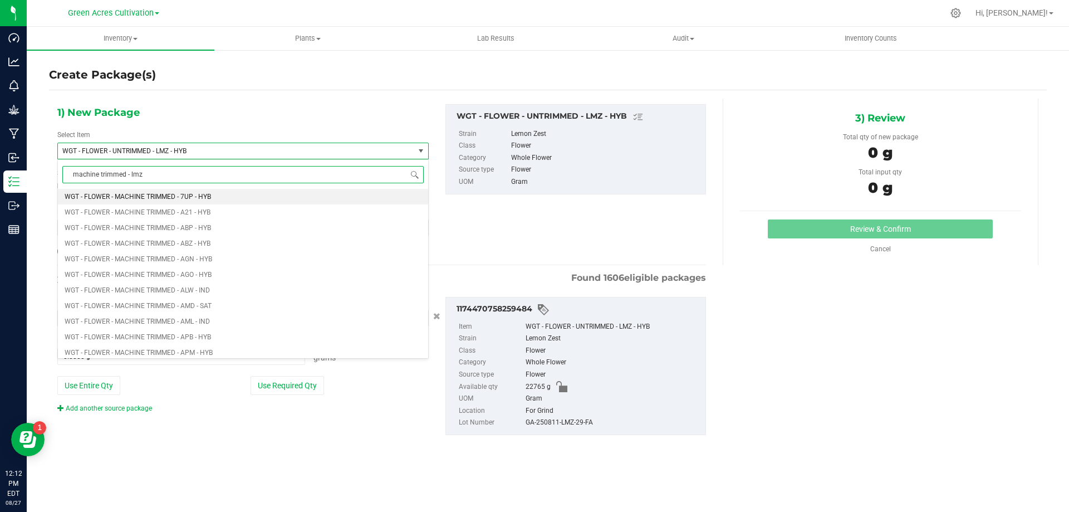
type input "machine trimmed - lmz"
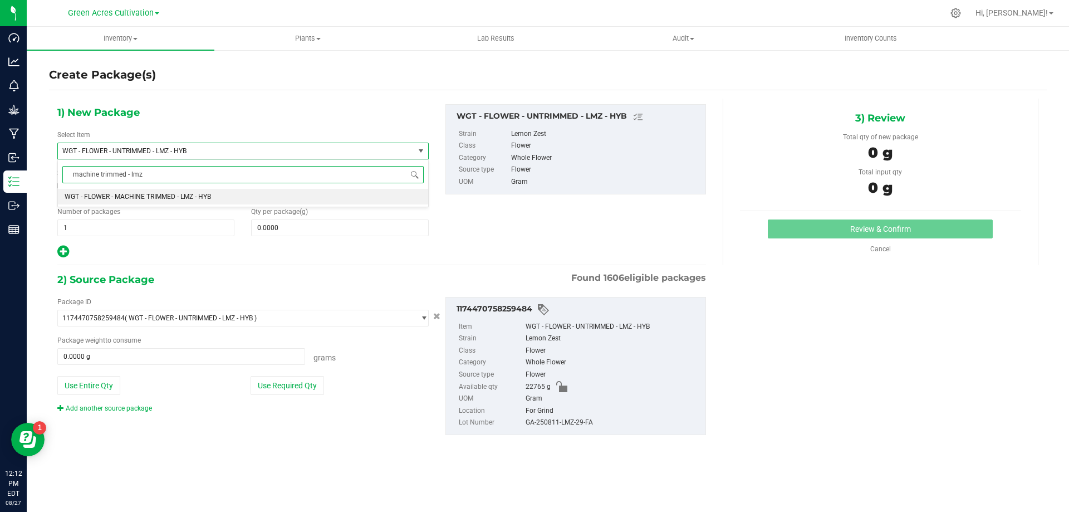
click at [383, 200] on li "WGT - FLOWER - MACHINE TRIMMED - LMZ - HYB" at bounding box center [243, 197] width 370 height 16
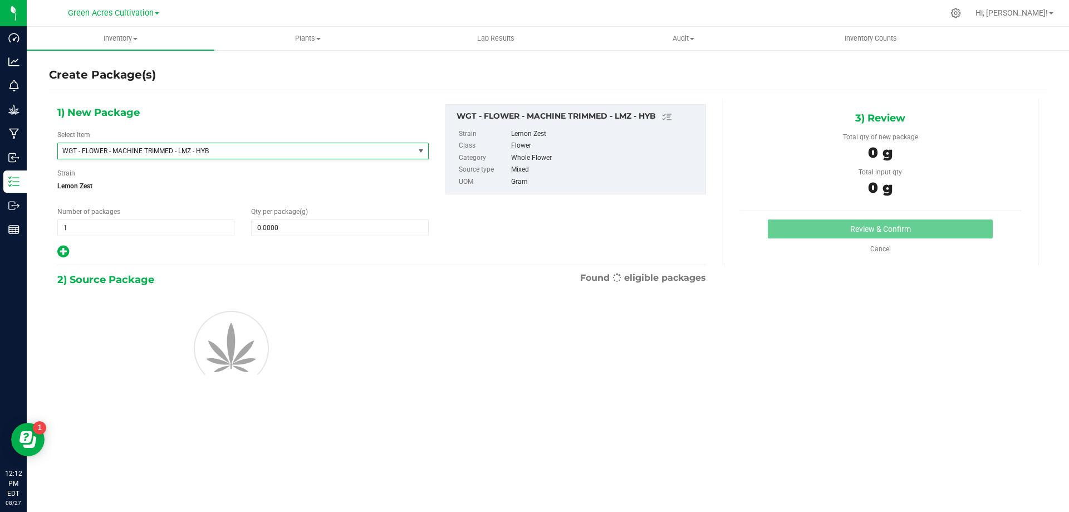
type input "0.0000"
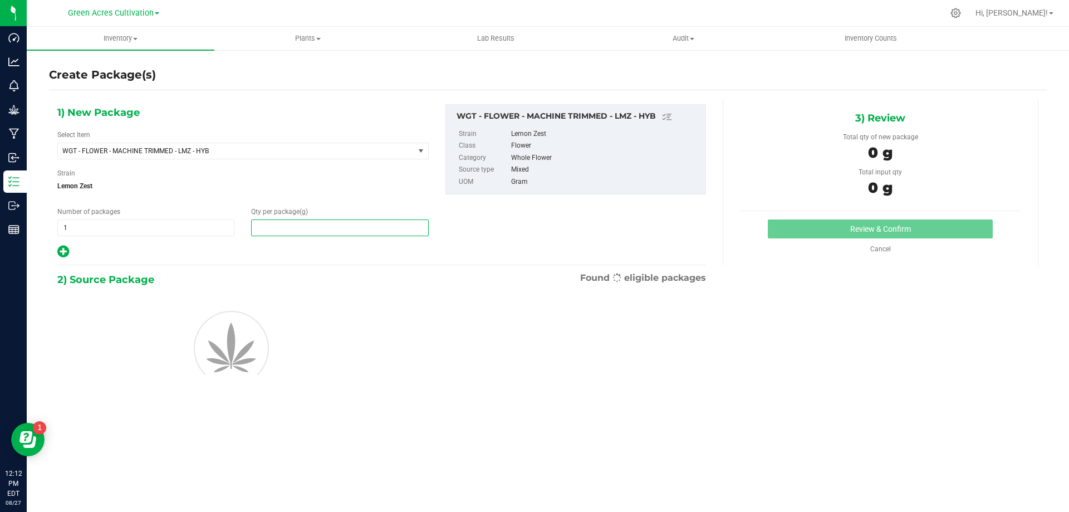
click at [383, 222] on span at bounding box center [339, 227] width 177 height 17
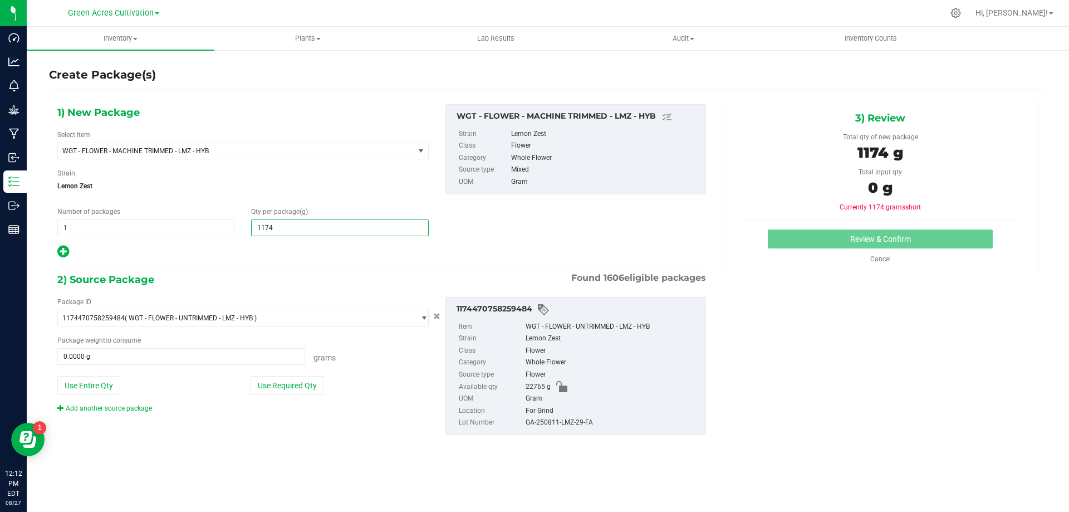
type input "11740"
type input "11,740.0000"
click at [288, 397] on div "Package ID 1174470758259484 ( WGT - FLOWER - UNTRIMMED - LMZ - HYB ) 0004193013…" at bounding box center [243, 355] width 388 height 116
click at [290, 392] on button "Use Required Qty" at bounding box center [288, 385] width 74 height 19
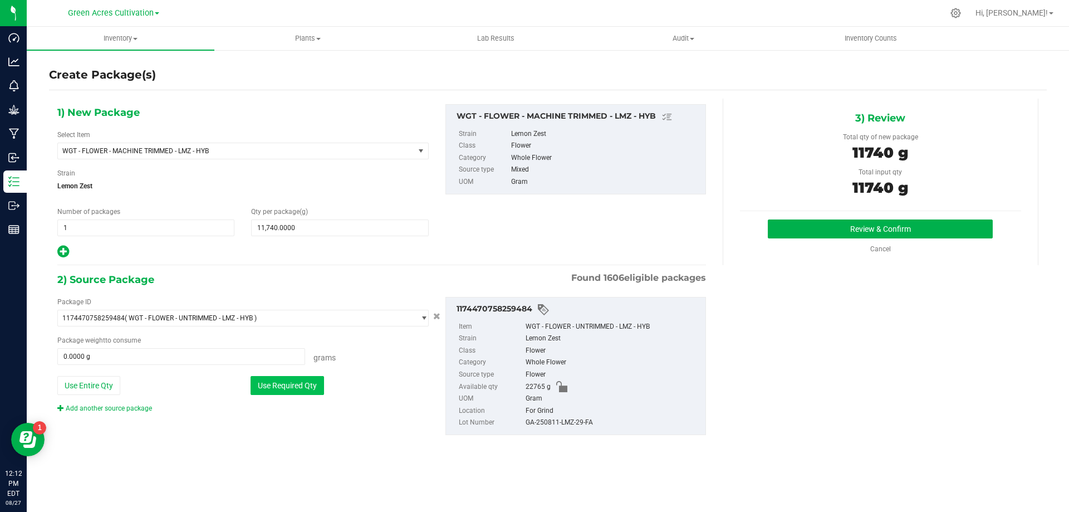
type input "11740.0000 g"
click at [581, 424] on div "GA-250811-LMZ-29-FA" at bounding box center [613, 423] width 174 height 12
copy div "GA-250811-LMZ-29-FA"
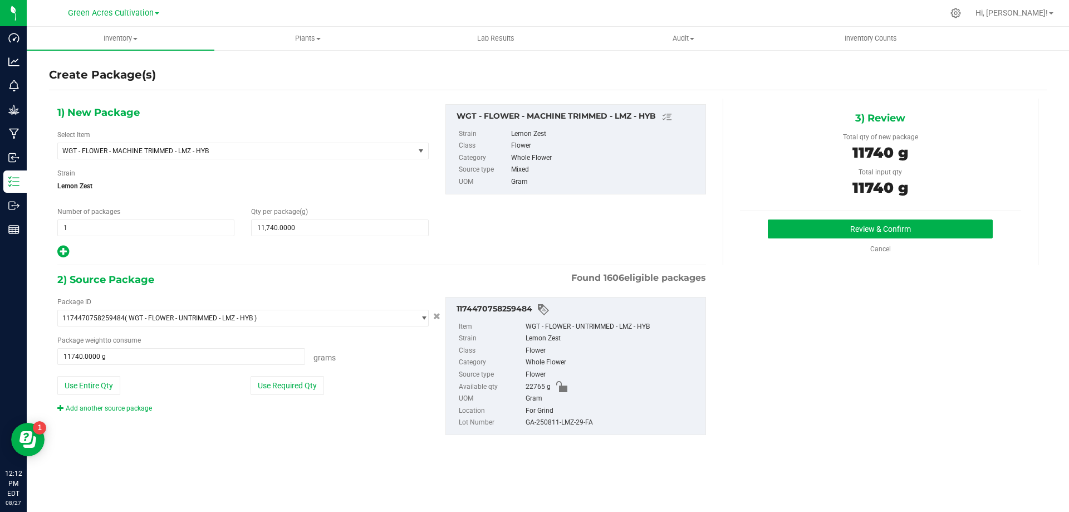
click at [883, 217] on div "3) Review Total qty of new package 11740 g Total input qty 11740 g Review & Con…" at bounding box center [881, 182] width 316 height 167
click at [882, 221] on button "Review & Confirm" at bounding box center [880, 228] width 225 height 19
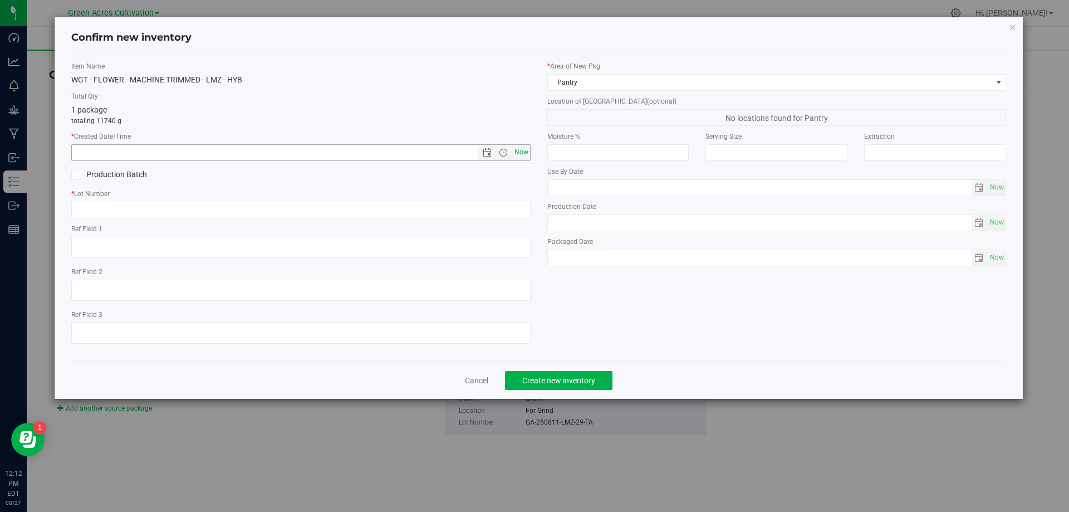
click at [525, 150] on span "Now" at bounding box center [521, 152] width 19 height 16
type input "[DATE] 12:12 PM"
click at [512, 206] on input "text" at bounding box center [301, 210] width 460 height 17
paste input "GA-250811-LMZ-29-FA"
type input "GA-250811-LMZ-29-FA"
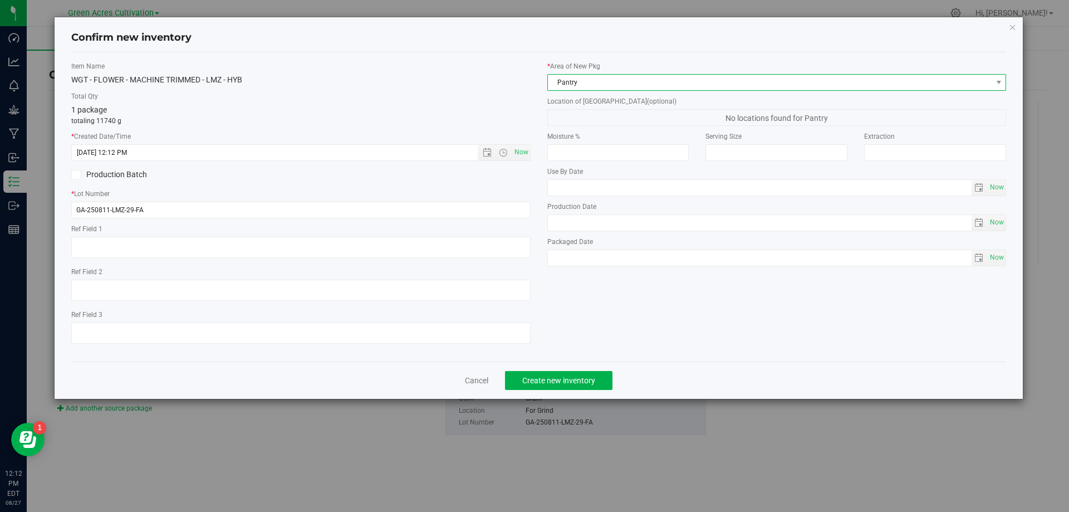
click at [700, 78] on span "Pantry" at bounding box center [770, 83] width 444 height 16
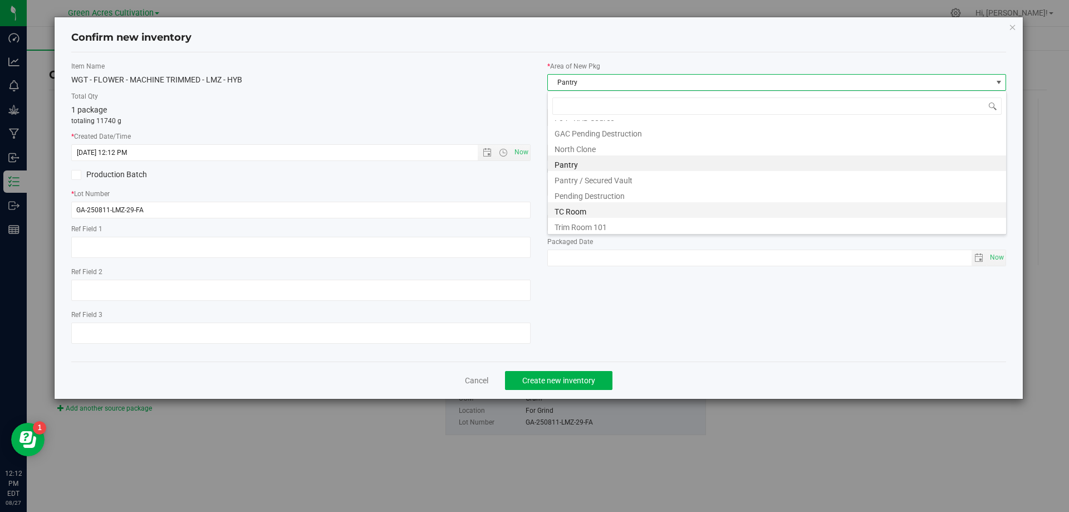
scroll to position [154, 0]
click at [613, 224] on li "Trim Room 101" at bounding box center [777, 224] width 458 height 16
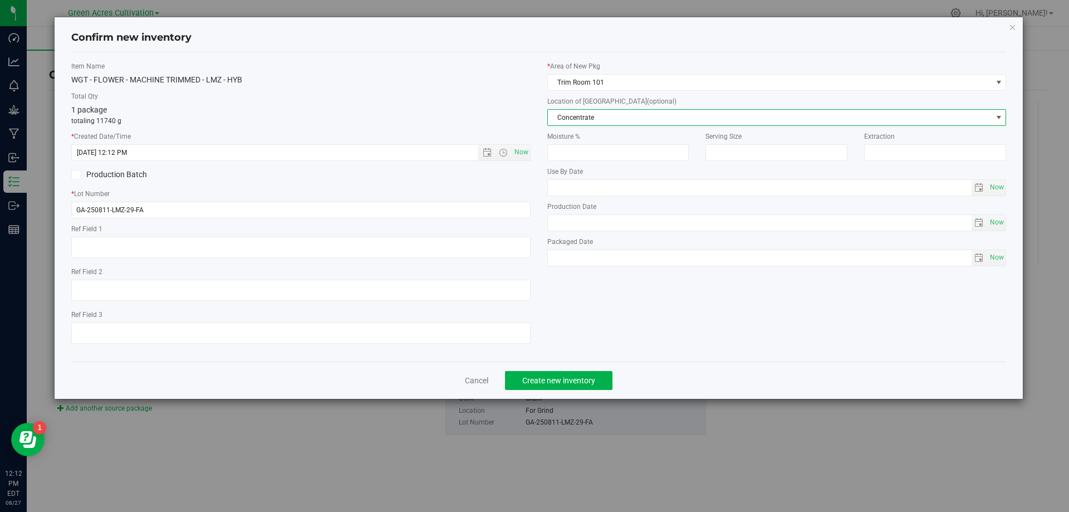
click at [618, 116] on span "Concentrate" at bounding box center [770, 118] width 444 height 16
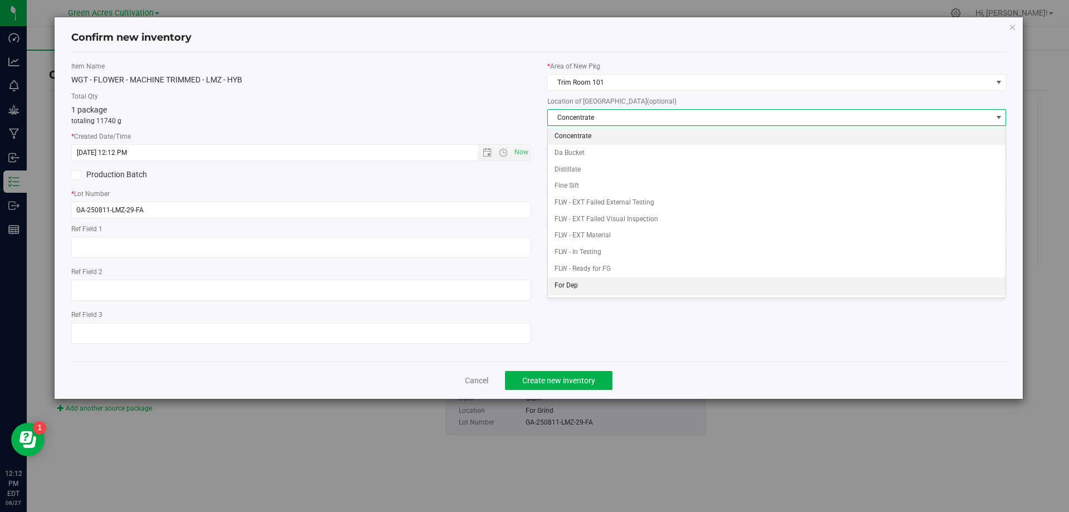
scroll to position [111, 0]
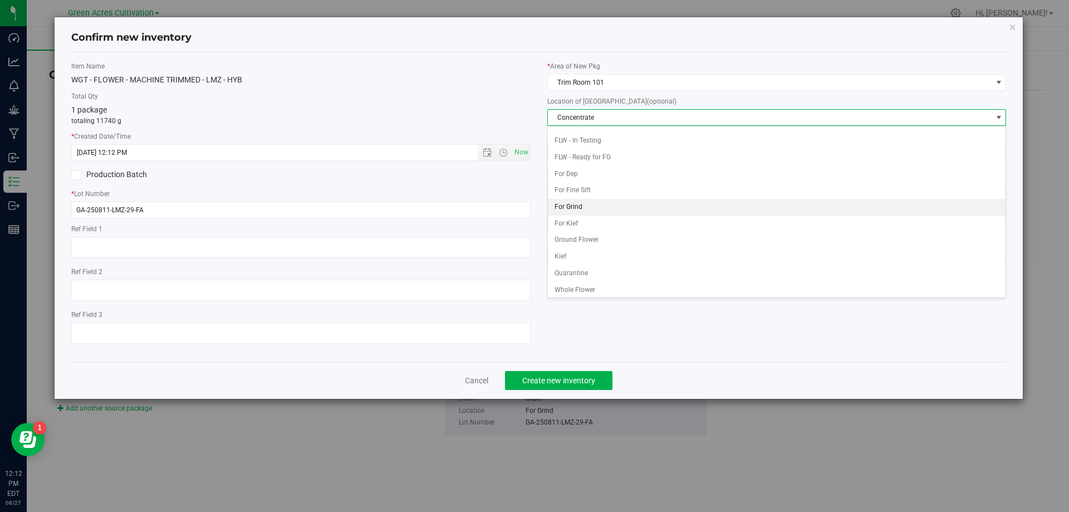
click at [588, 206] on li "For Grind" at bounding box center [777, 207] width 458 height 17
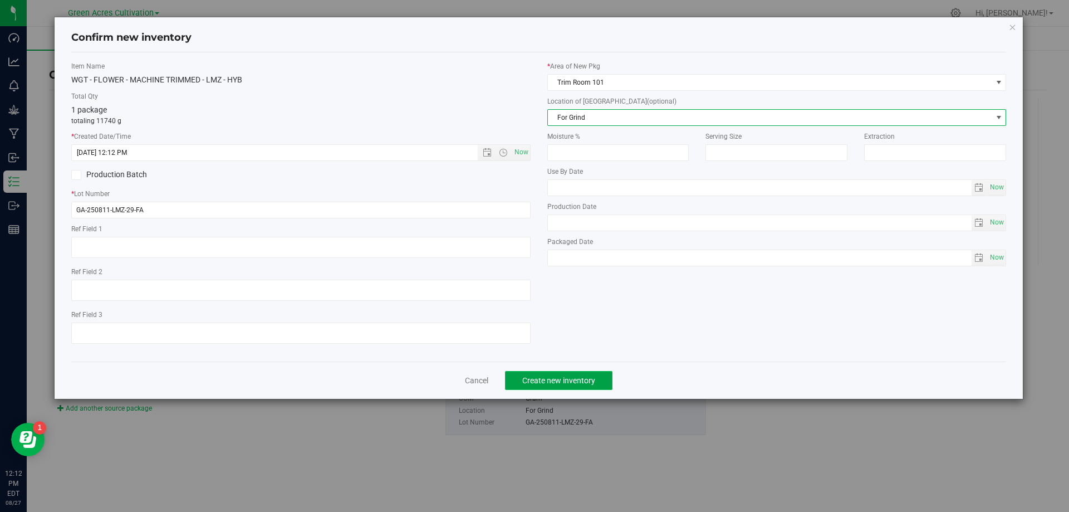
click at [580, 372] on button "Create new inventory" at bounding box center [558, 380] width 107 height 19
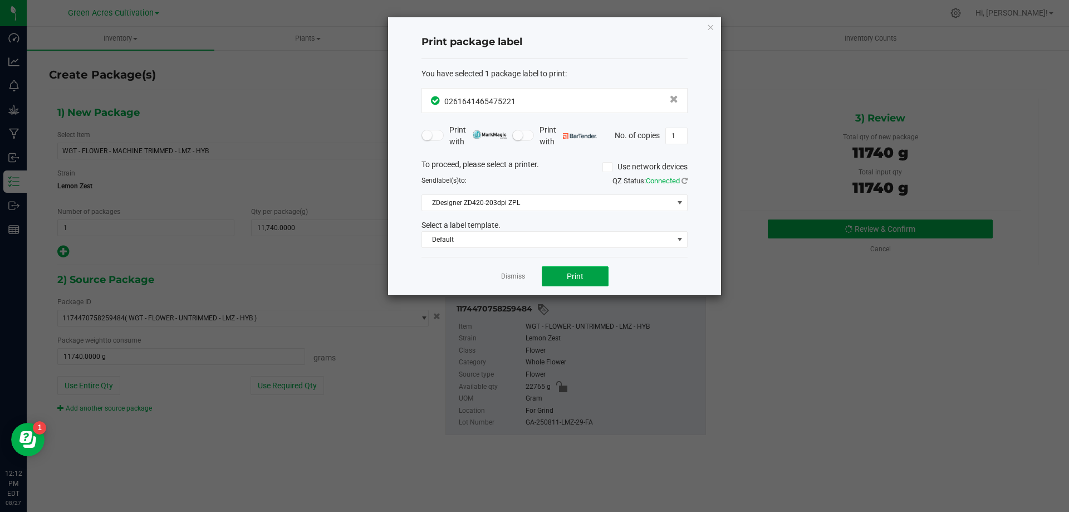
click at [580, 275] on span "Print" at bounding box center [575, 276] width 17 height 9
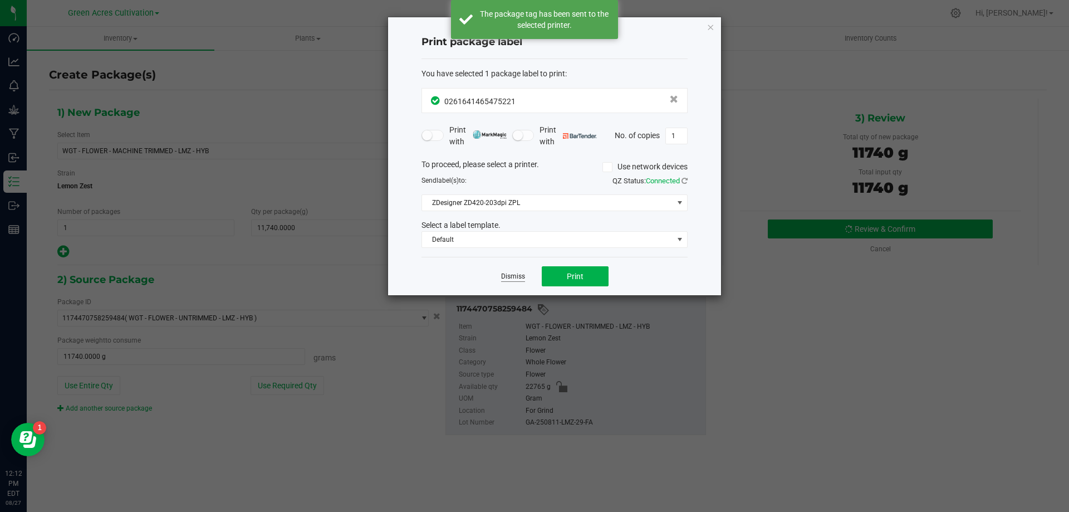
click at [517, 281] on link "Dismiss" at bounding box center [513, 276] width 24 height 9
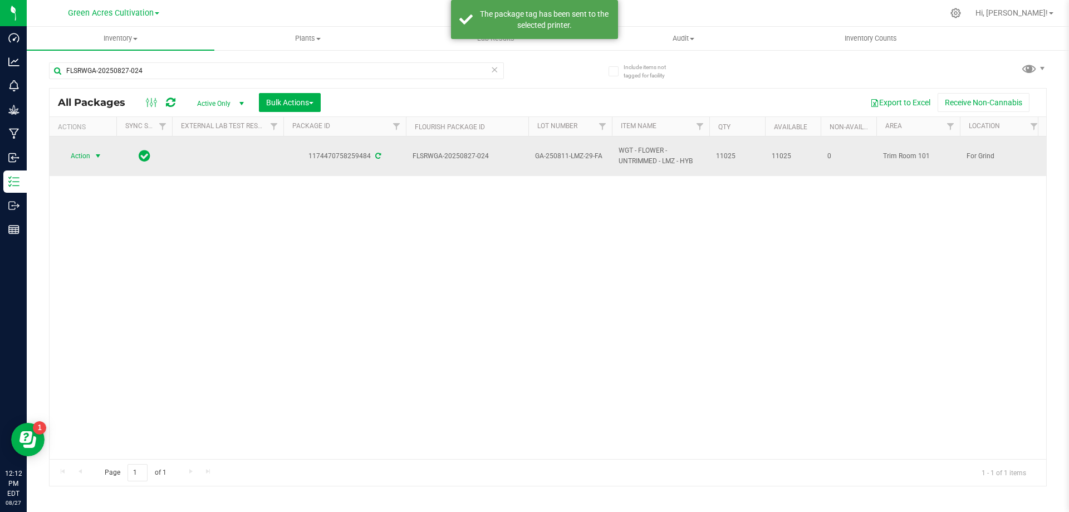
click at [84, 154] on span "Action" at bounding box center [76, 156] width 30 height 16
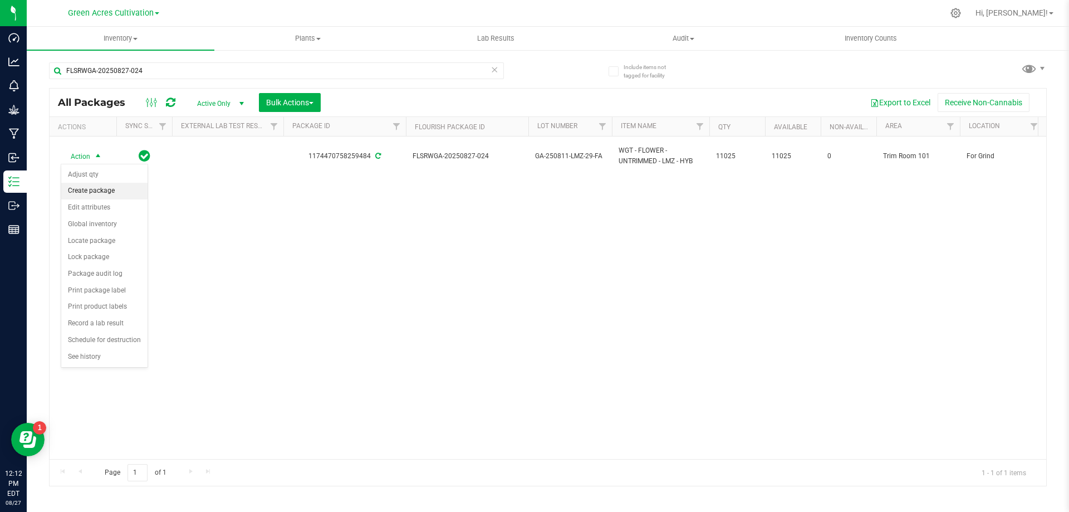
click at [102, 192] on li "Create package" at bounding box center [104, 191] width 86 height 17
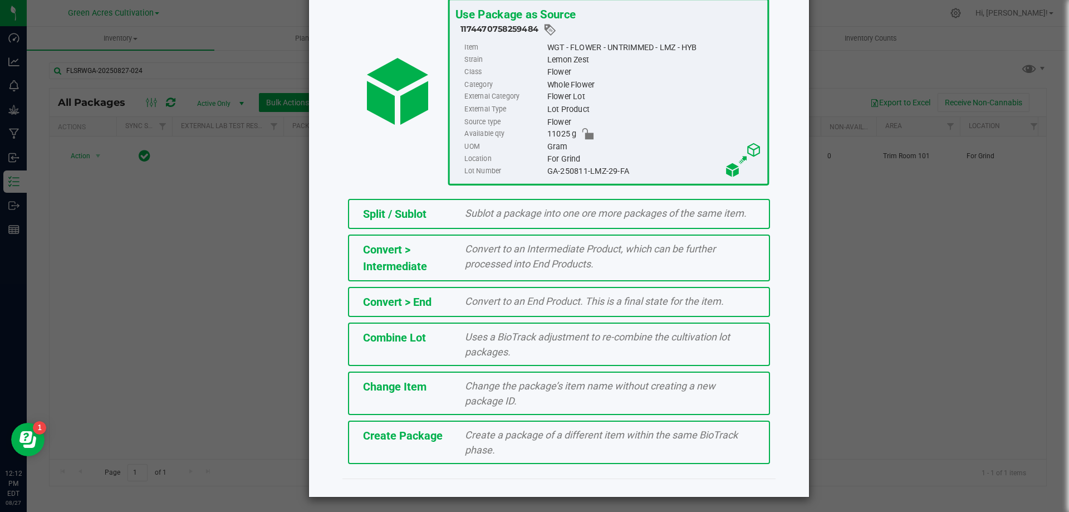
scroll to position [80, 0]
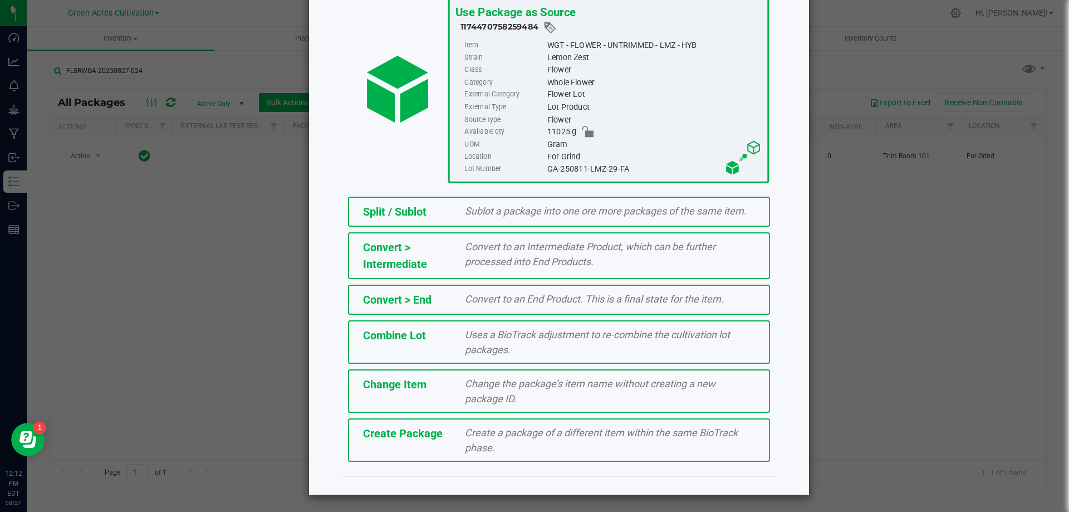
click at [576, 434] on span "Create a package of a different item within the same BioTrack phase." at bounding box center [601, 440] width 273 height 27
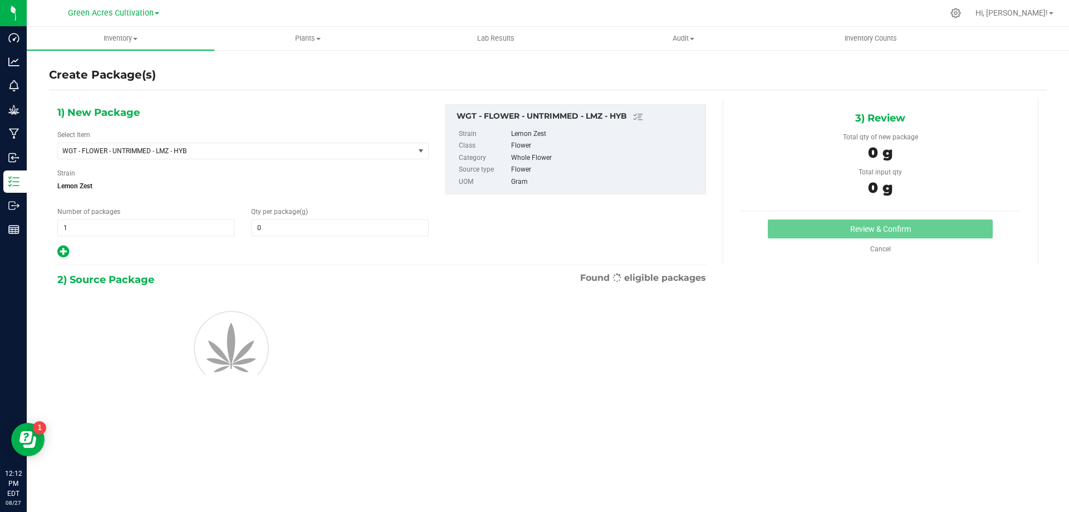
type input "0.0000"
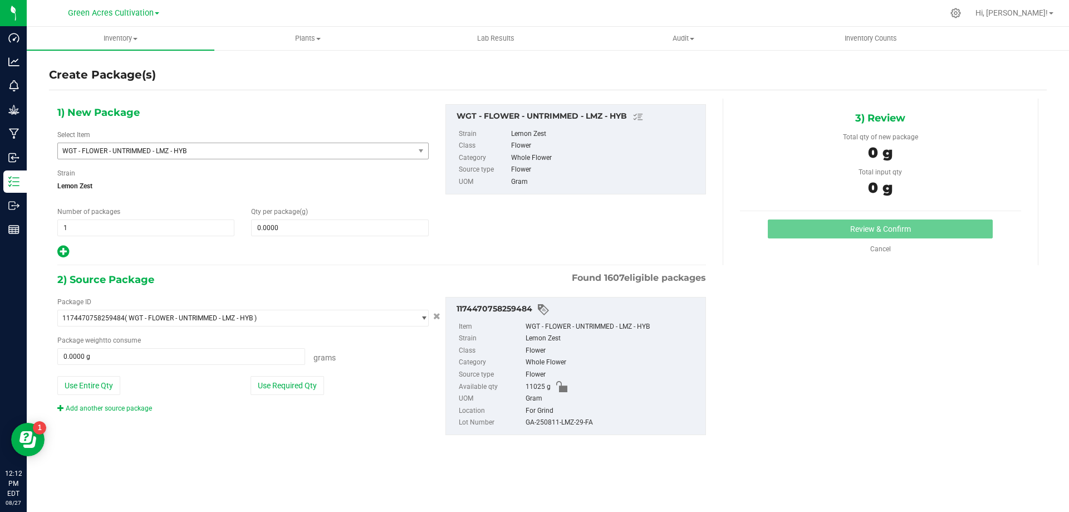
click at [401, 155] on span "WGT - FLOWER - UNTRIMMED - LMZ - HYB" at bounding box center [236, 151] width 356 height 16
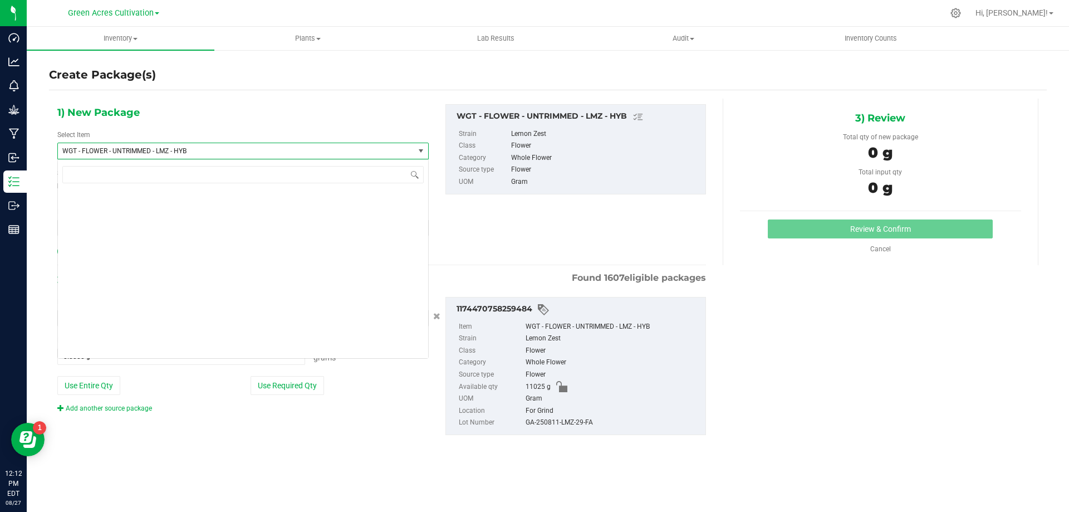
scroll to position [236241, 0]
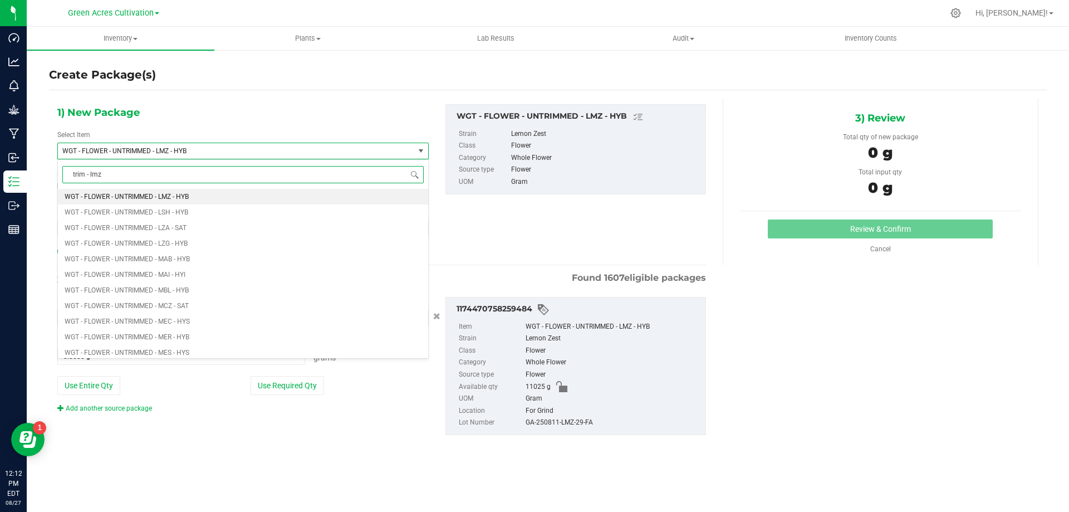
type input "trim - lmz"
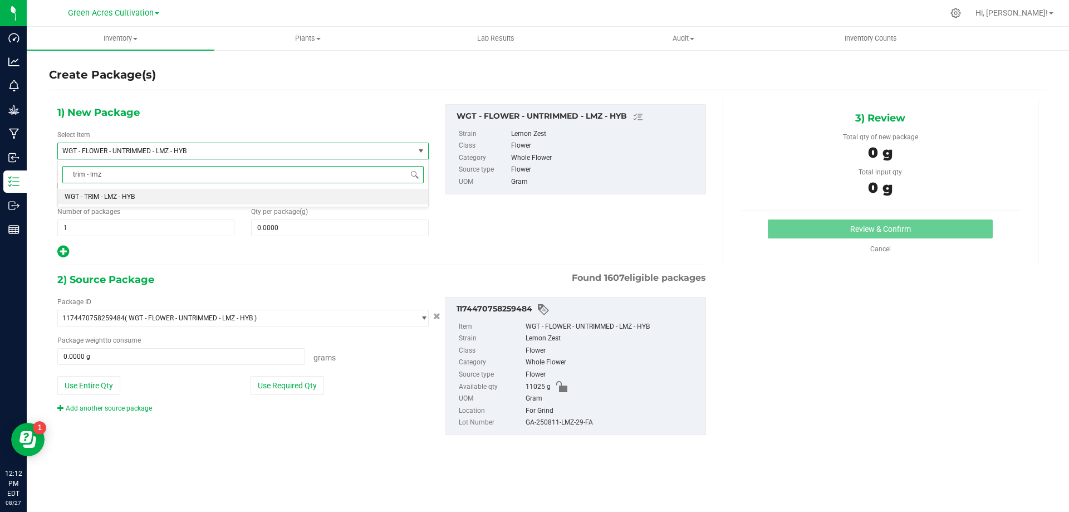
scroll to position [0, 0]
click at [386, 193] on li "WGT - TRIM - LMZ - HYB" at bounding box center [243, 197] width 370 height 16
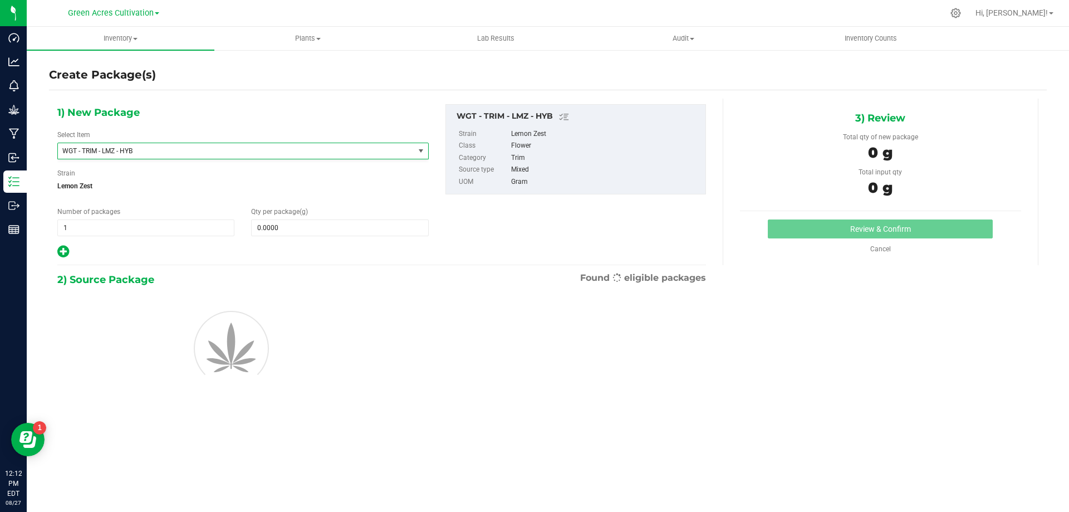
type input "0.0000"
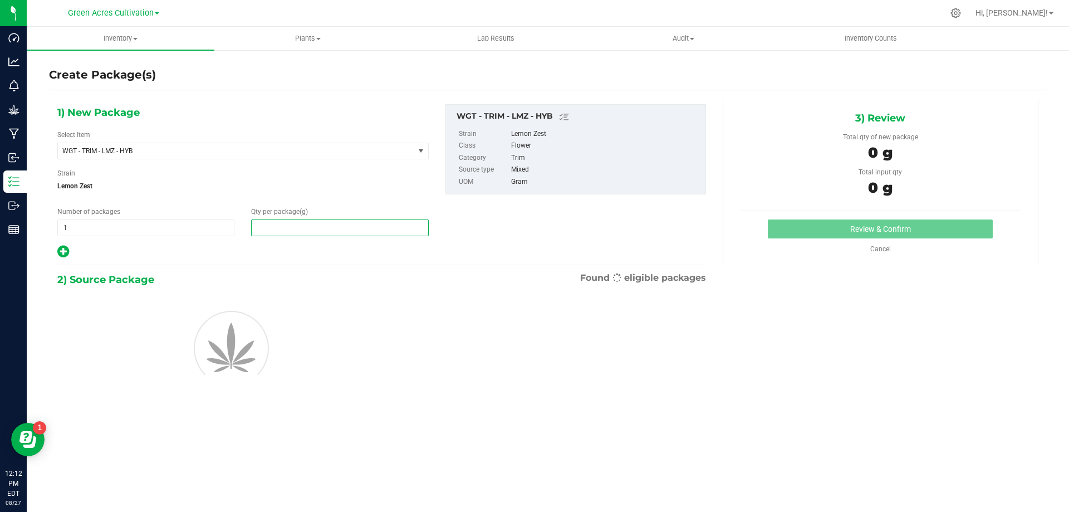
click at [392, 231] on span at bounding box center [339, 227] width 177 height 17
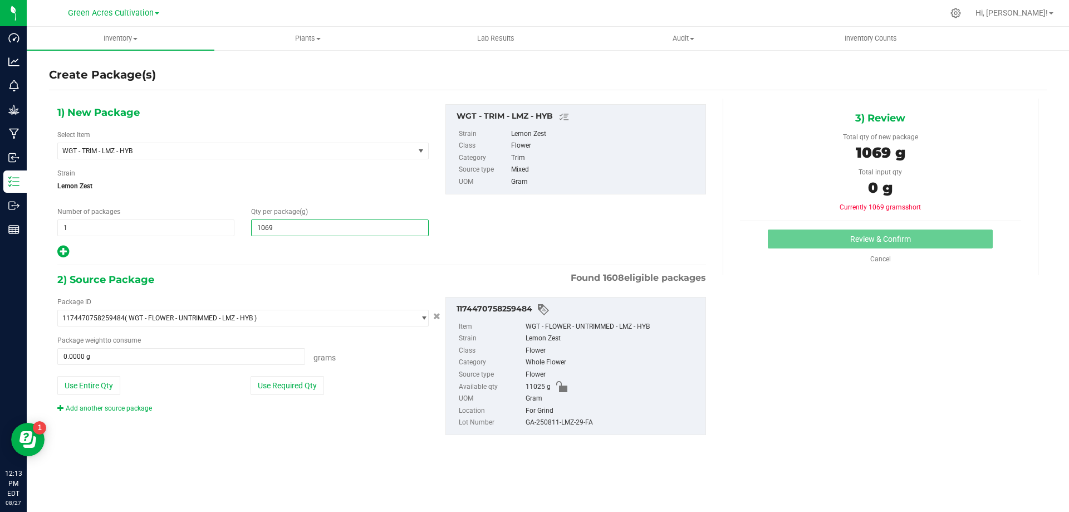
type input "10690"
type input "10,690.0000"
click at [297, 385] on button "Use Required Qty" at bounding box center [288, 385] width 74 height 19
type input "10690.0000 g"
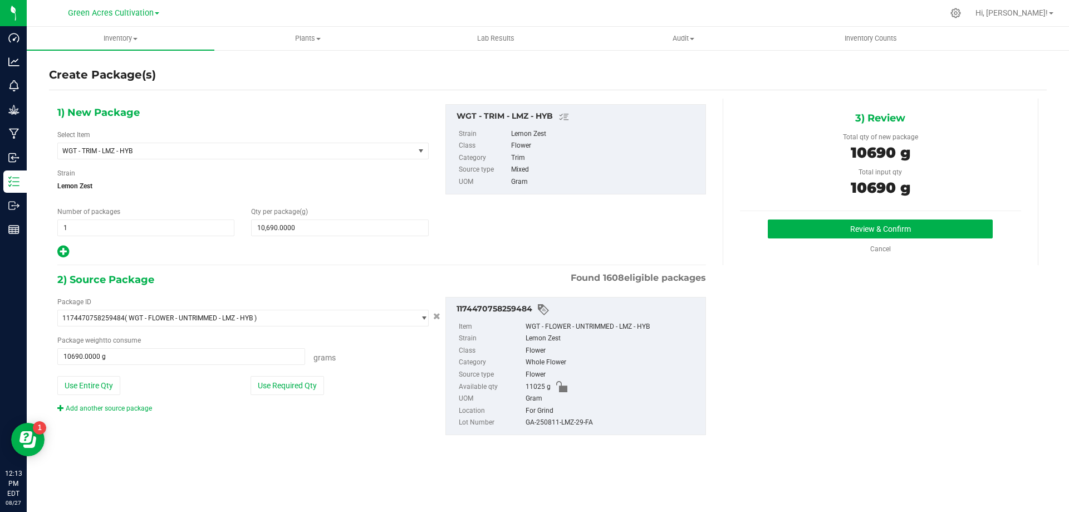
click at [593, 424] on div "GA-250811-LMZ-29-FA" at bounding box center [613, 423] width 174 height 12
copy div "GA-250811-LMZ-29-FA"
click at [813, 235] on button "Review & Confirm" at bounding box center [880, 228] width 225 height 19
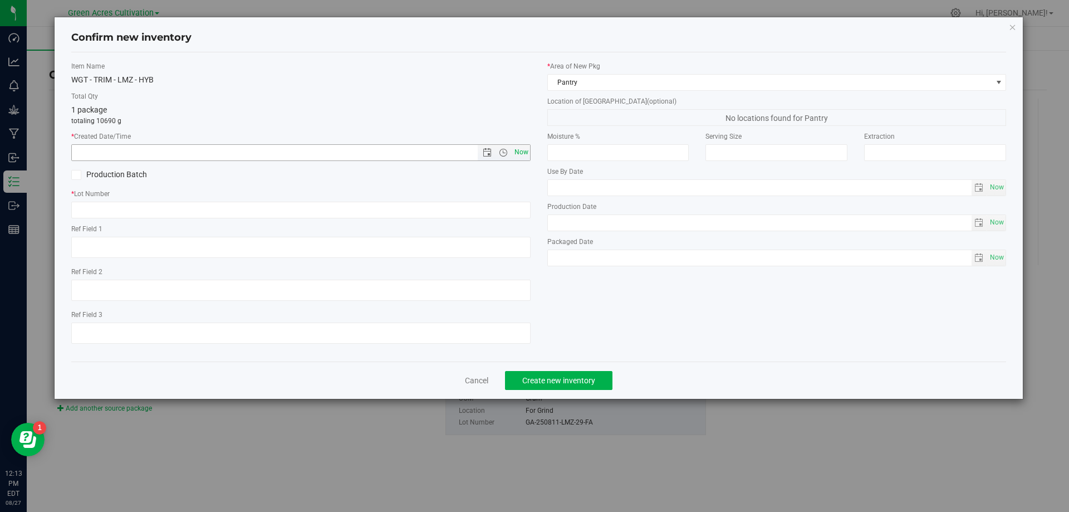
click at [526, 159] on span "Now" at bounding box center [521, 152] width 19 height 16
type input "[DATE] 12:13 PM"
click at [507, 214] on input "text" at bounding box center [301, 210] width 460 height 17
paste input "GA-250811-LMZ-29-FA"
type input "GA-250811-LMZ-29-TB"
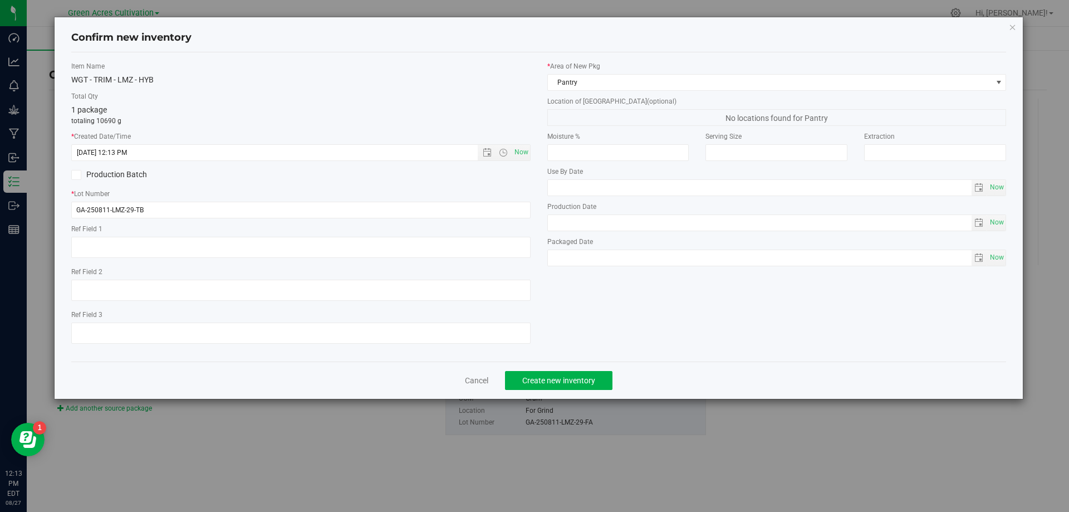
click at [737, 91] on div "* Area of [GEOGRAPHIC_DATA] Pantry Location of [GEOGRAPHIC_DATA] (optional) No …" at bounding box center [777, 166] width 476 height 211
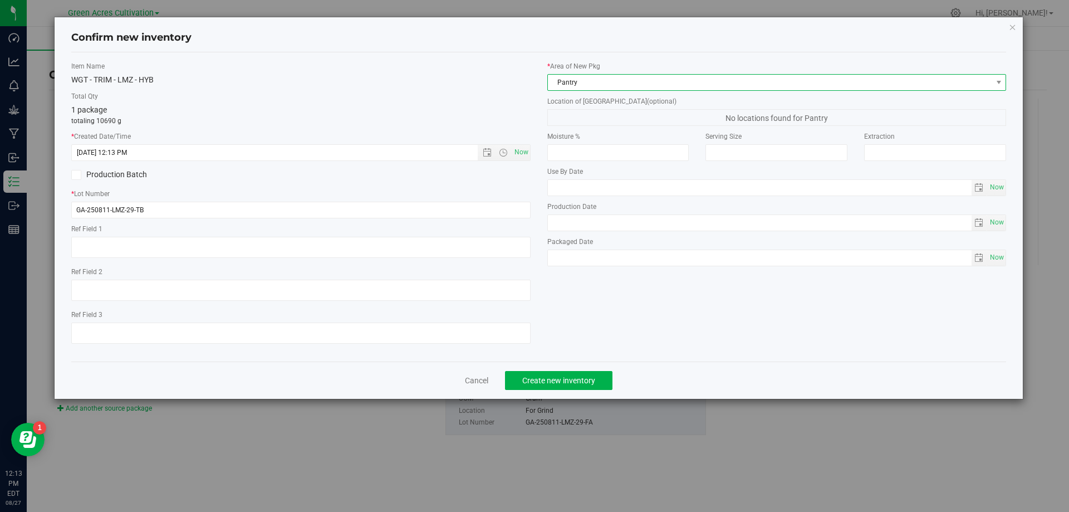
click at [741, 89] on span "Pantry" at bounding box center [770, 83] width 444 height 16
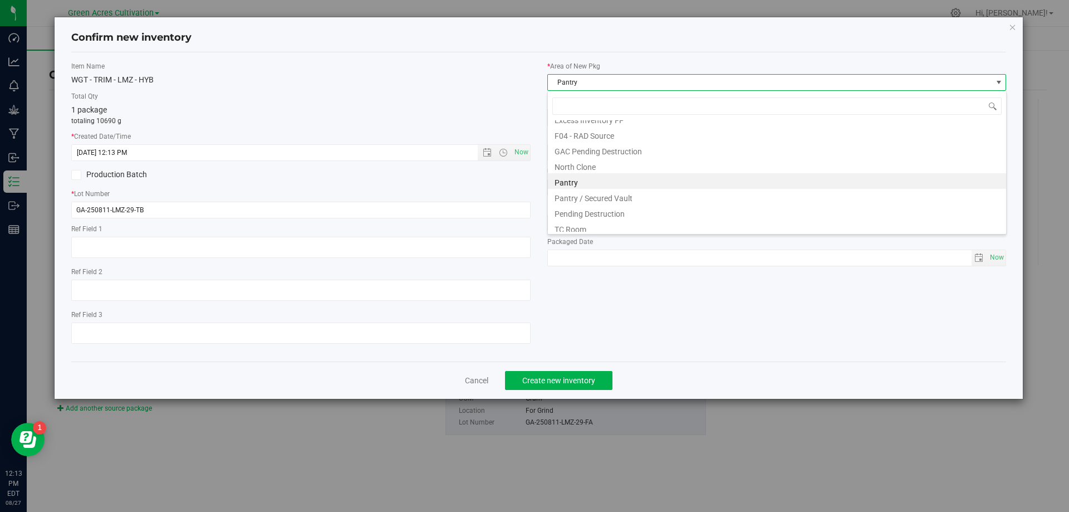
scroll to position [154, 0]
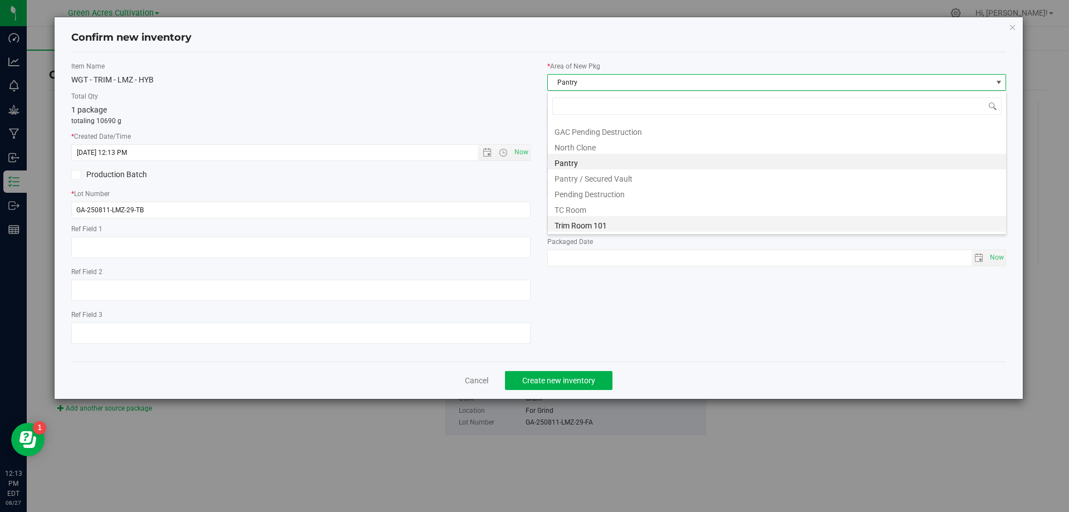
click at [668, 219] on li "Trim Room 101" at bounding box center [777, 224] width 458 height 16
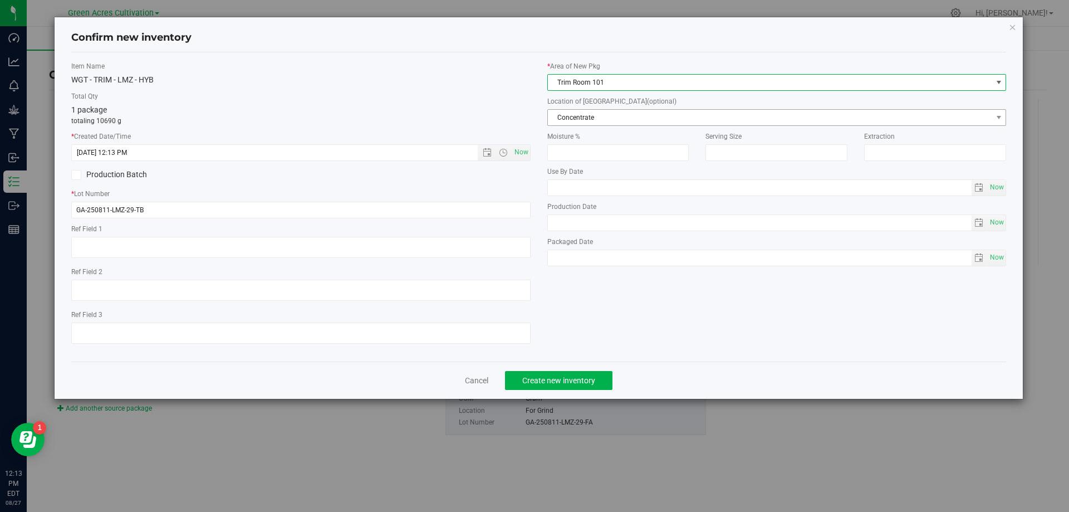
click at [688, 122] on span "Concentrate" at bounding box center [770, 118] width 444 height 16
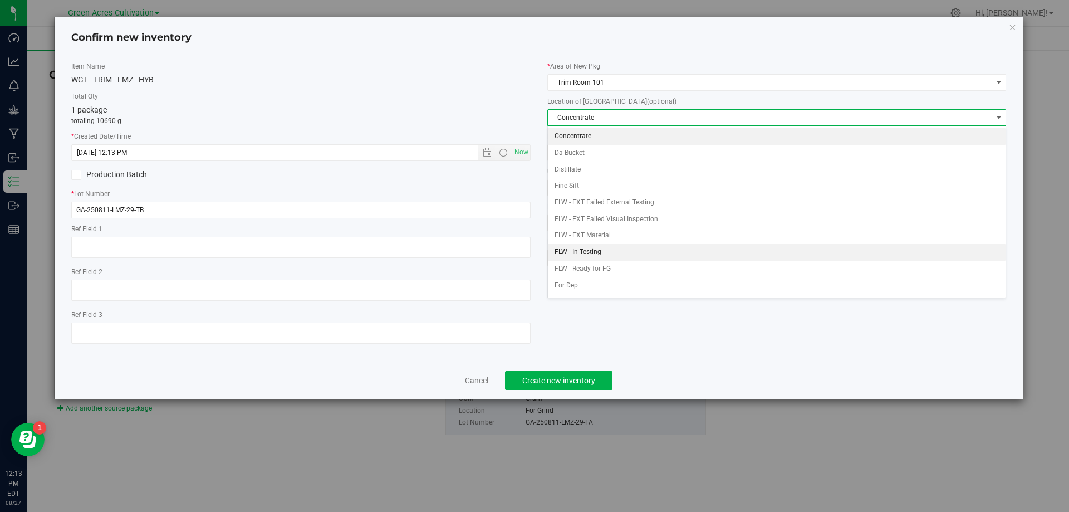
click at [667, 246] on li "FLW - In Testing" at bounding box center [777, 252] width 458 height 17
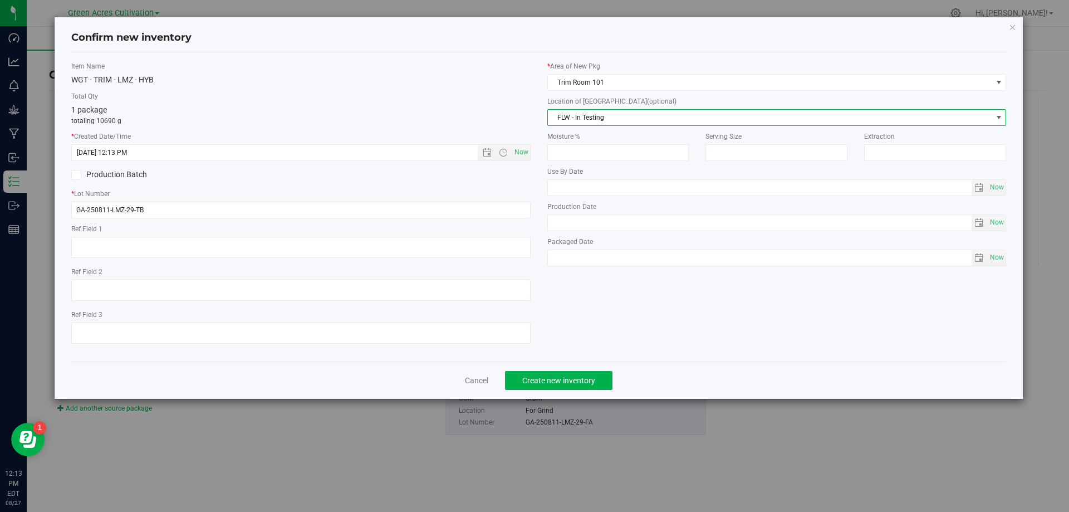
click at [696, 119] on span "FLW - In Testing" at bounding box center [770, 118] width 444 height 16
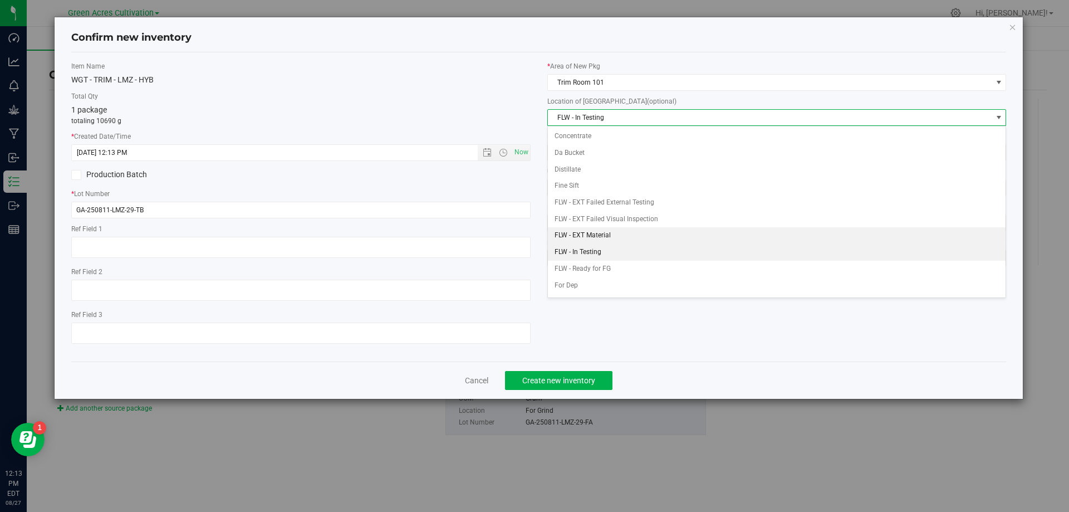
drag, startPoint x: 608, startPoint y: 226, endPoint x: 608, endPoint y: 234, distance: 8.4
click at [608, 234] on \}\}_listbox "Concentrate Da Bucket Distillate Fine Sift FLW - EXT Failed External Testing FL…" at bounding box center [777, 268] width 458 height 281
click at [608, 234] on li "FLW - EXT Material" at bounding box center [777, 235] width 458 height 17
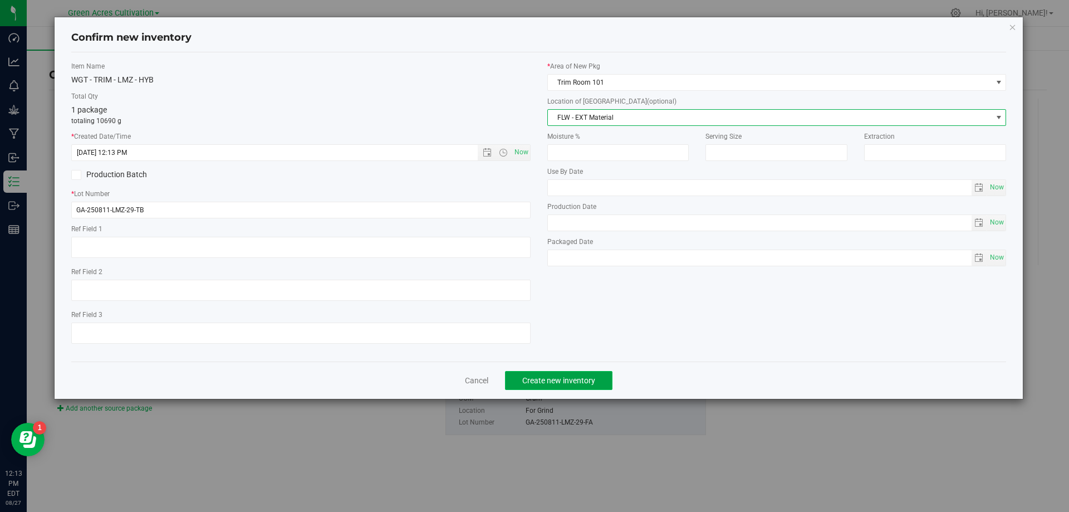
click at [588, 379] on span "Create new inventory" at bounding box center [558, 380] width 73 height 9
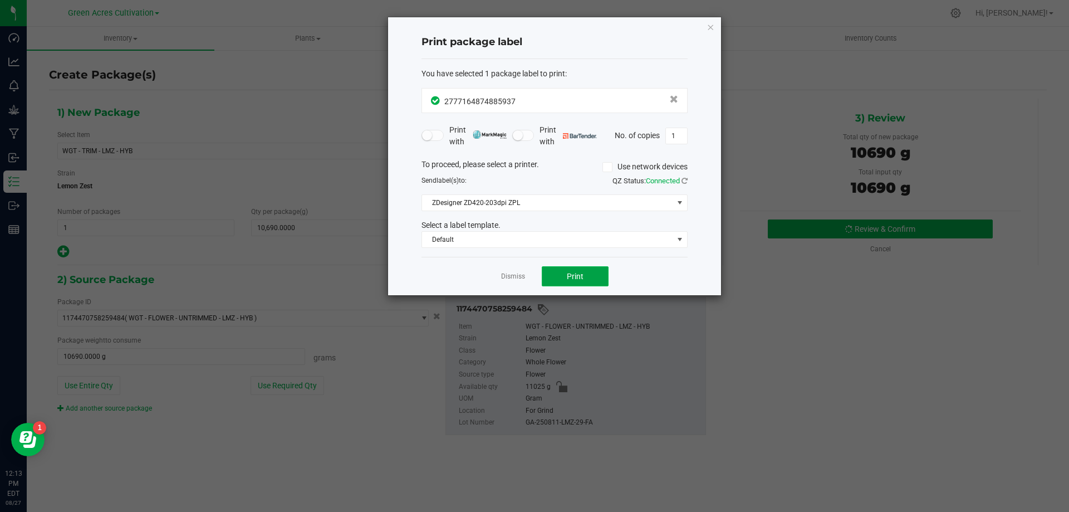
click at [584, 278] on button "Print" at bounding box center [575, 276] width 67 height 20
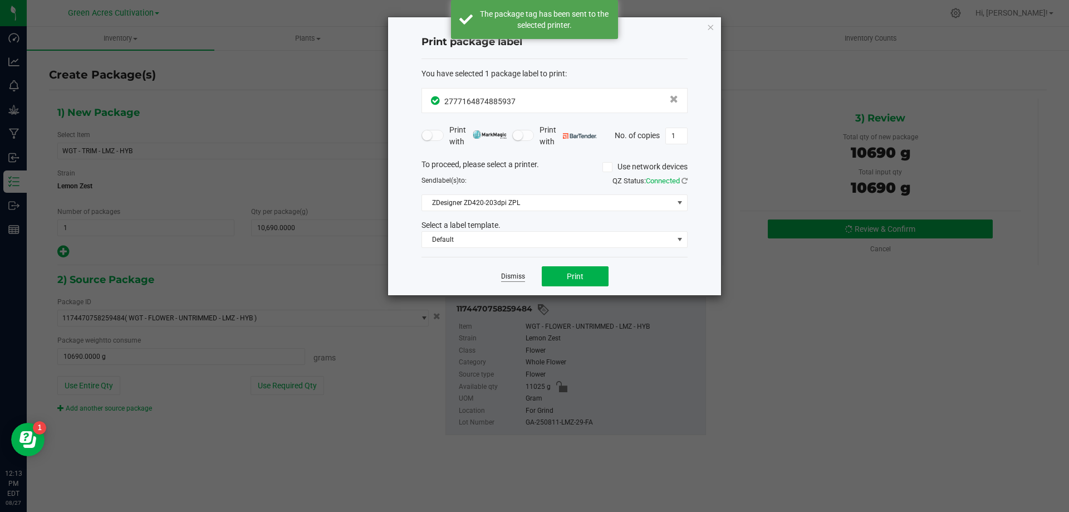
click at [519, 277] on link "Dismiss" at bounding box center [513, 276] width 24 height 9
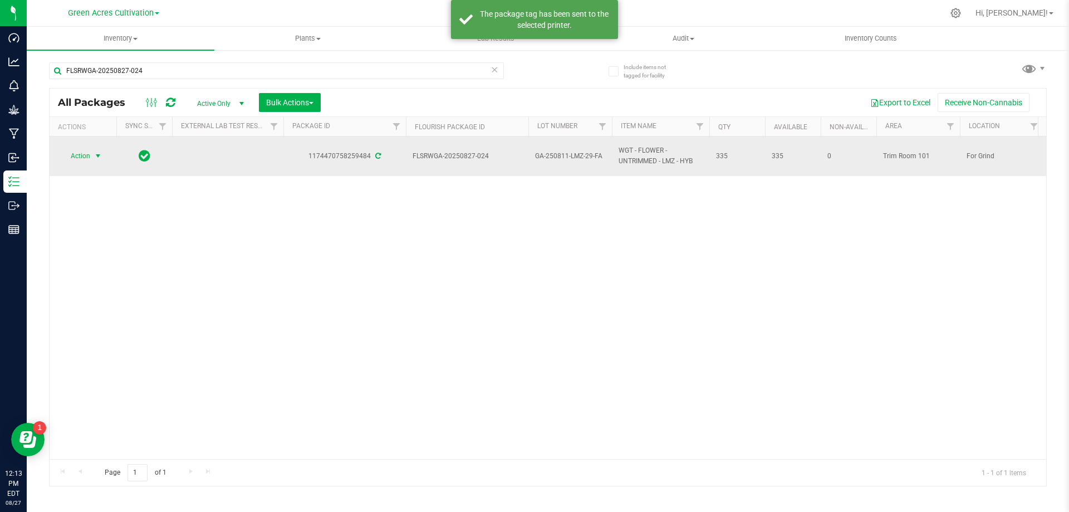
click at [89, 150] on span "Action" at bounding box center [76, 156] width 30 height 16
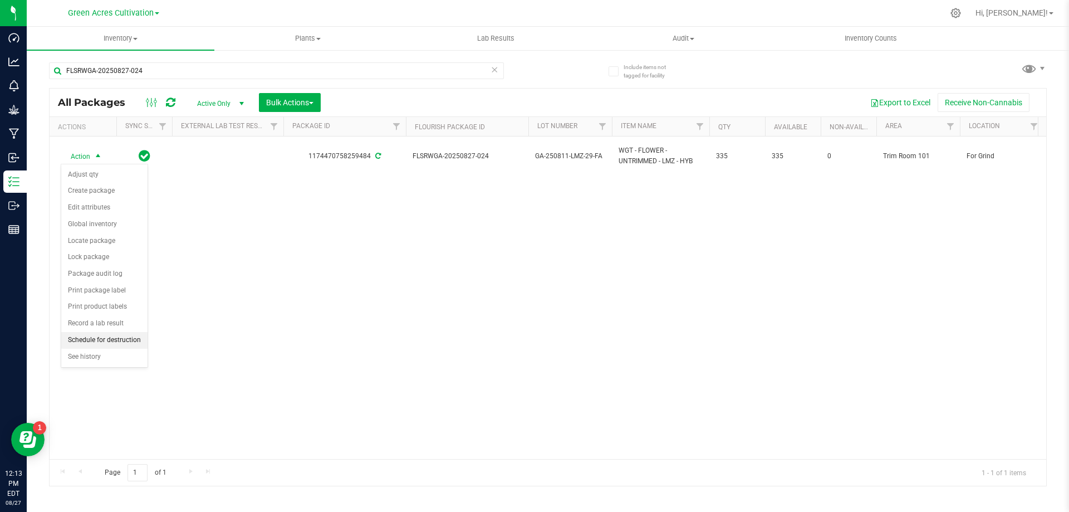
click at [130, 335] on li "Schedule for destruction" at bounding box center [104, 340] width 86 height 17
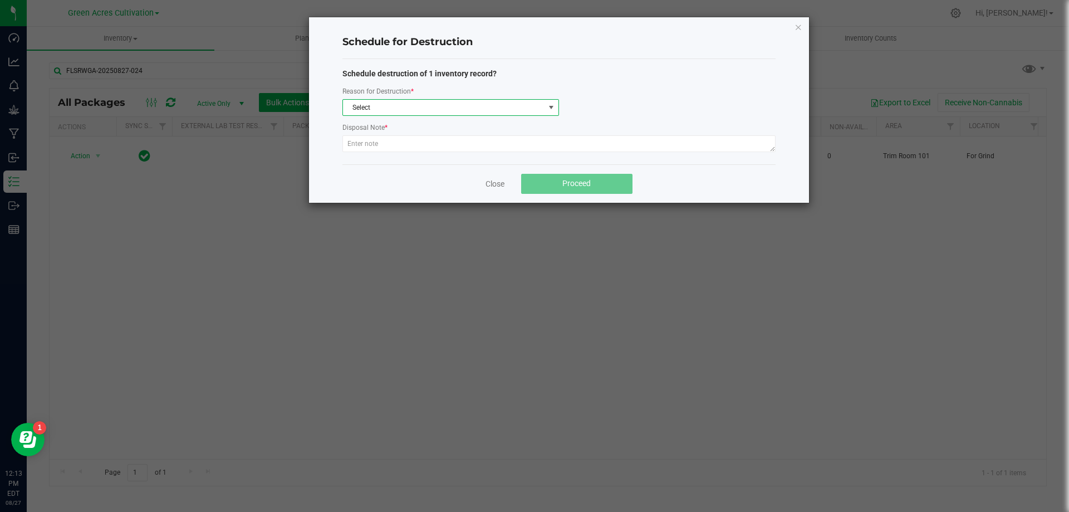
click at [416, 110] on span "Select" at bounding box center [444, 108] width 202 height 16
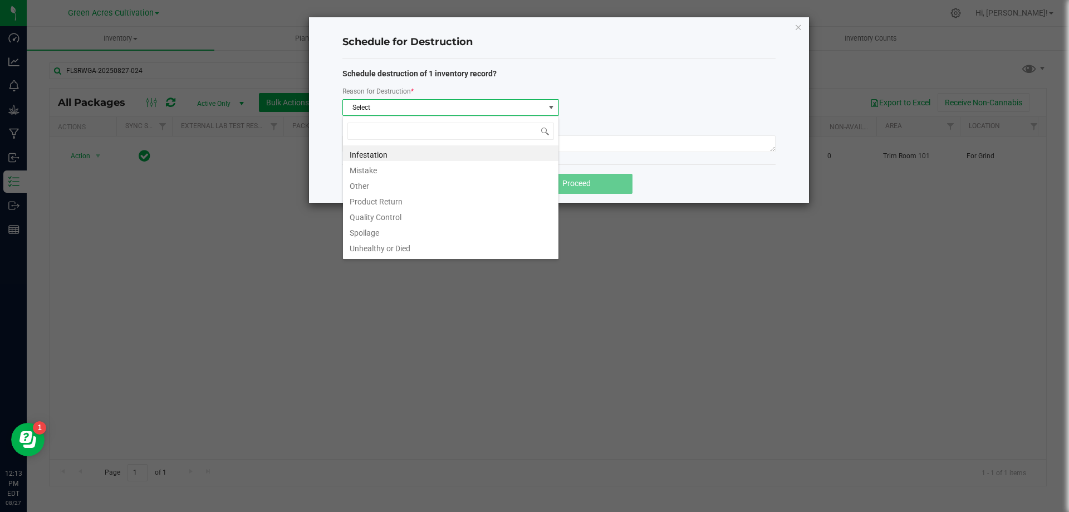
scroll to position [17, 217]
type input "W"
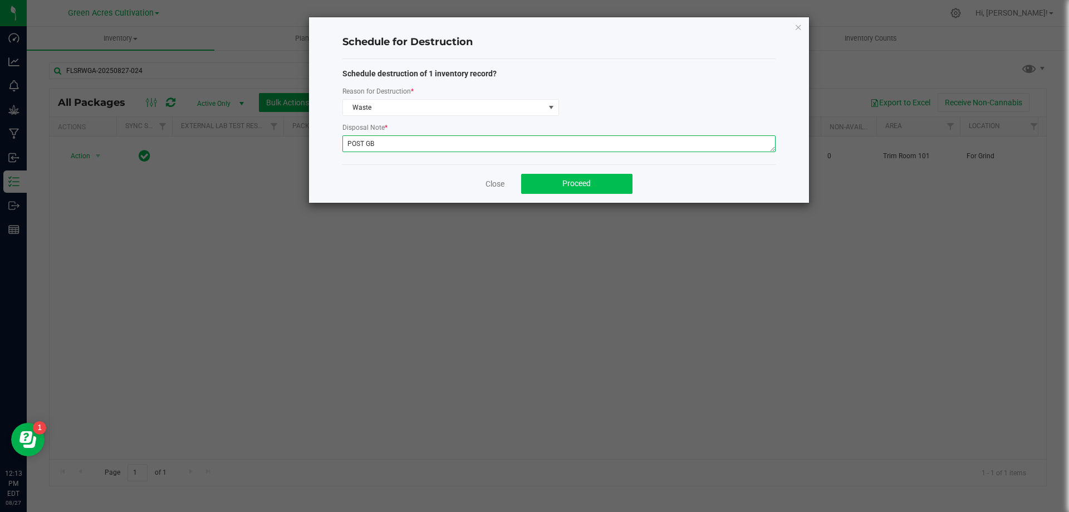
type textarea "POST GB"
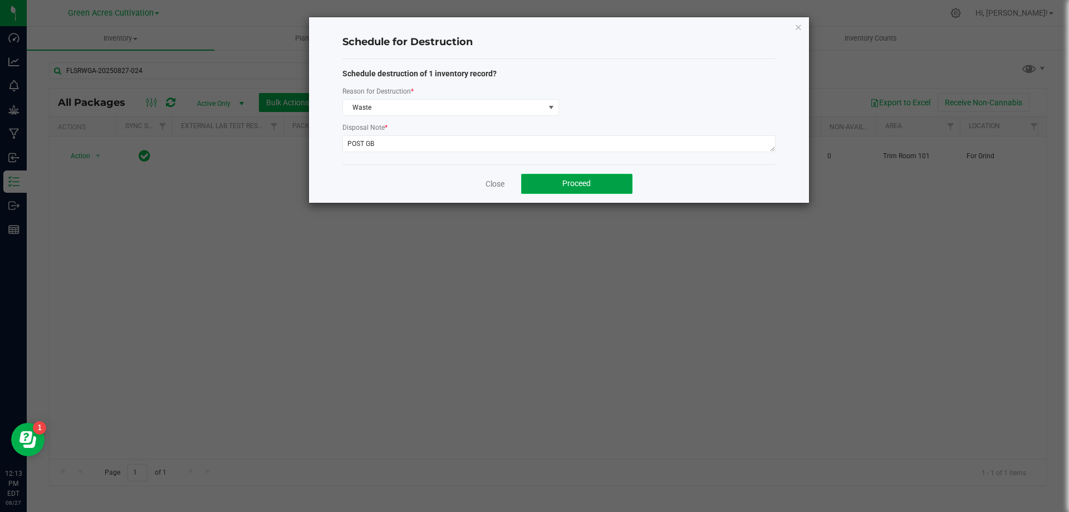
click at [548, 179] on button "Proceed" at bounding box center [576, 184] width 111 height 20
